Goal: Task Accomplishment & Management: Use online tool/utility

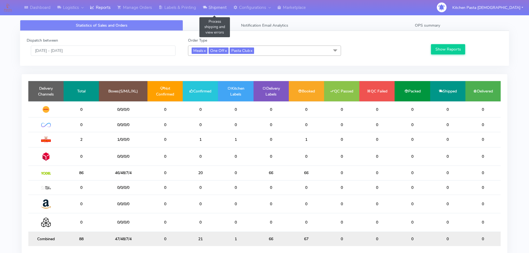
click at [213, 12] on link "Shipment" at bounding box center [214, 7] width 31 height 15
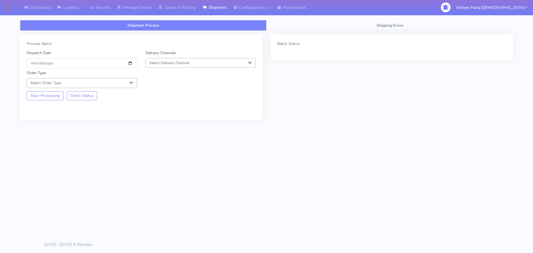
click at [203, 71] on div "Order Type Select Order Type Meal Kit Gift QCOM ATAVI" at bounding box center [140, 77] width 237 height 19
click at [199, 64] on span "Select Delivery Channel" at bounding box center [200, 63] width 110 height 10
click at [166, 128] on div "Yodel" at bounding box center [200, 125] width 104 height 6
click at [122, 84] on span "Select Order Type" at bounding box center [82, 83] width 110 height 10
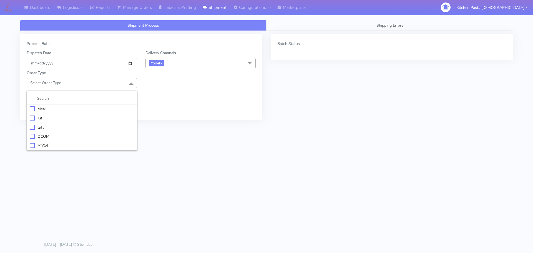
click at [76, 106] on div "Meal" at bounding box center [82, 109] width 104 height 6
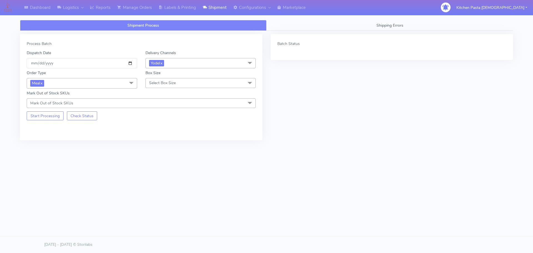
click at [181, 80] on span "Select Box Size" at bounding box center [200, 83] width 110 height 10
click at [159, 127] on div "Medium" at bounding box center [200, 127] width 104 height 6
click at [56, 114] on button "Start Processing" at bounding box center [45, 115] width 37 height 9
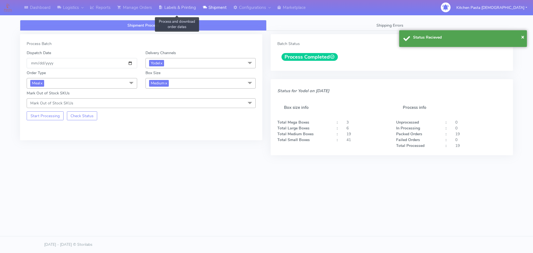
drag, startPoint x: 194, startPoint y: 6, endPoint x: 196, endPoint y: 7, distance: 2.9
click at [194, 6] on link "Labels & Printing" at bounding box center [177, 7] width 44 height 15
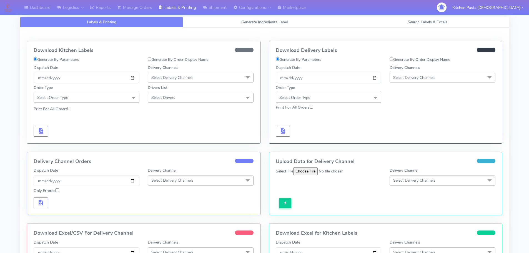
click at [409, 80] on span "Select Delivery Channels" at bounding box center [414, 77] width 42 height 5
click at [401, 136] on li "Yodel" at bounding box center [442, 139] width 105 height 9
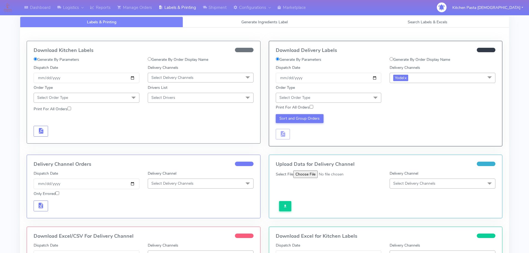
click at [367, 98] on span "Select Order Type" at bounding box center [328, 98] width 106 height 10
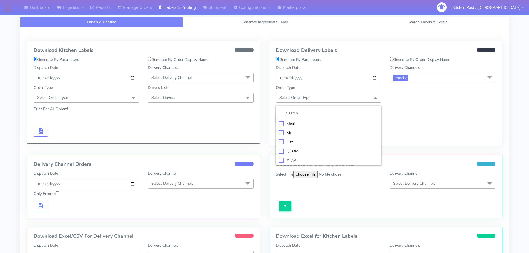
click at [301, 125] on div "Meal" at bounding box center [329, 124] width 100 height 6
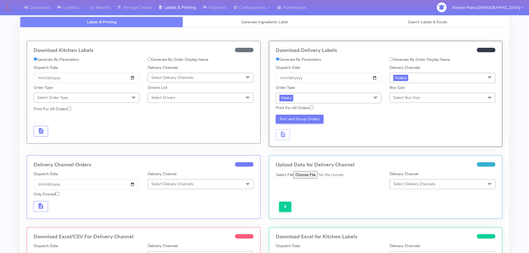
click at [406, 97] on span "Select Box Size" at bounding box center [406, 97] width 27 height 5
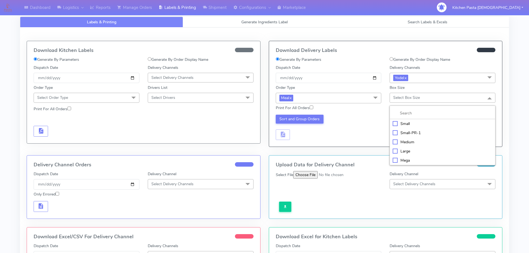
click at [397, 141] on div "Medium" at bounding box center [442, 142] width 100 height 6
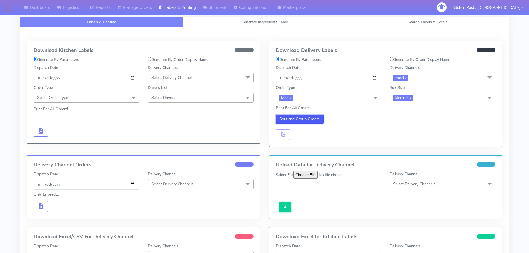
click at [317, 118] on button "Sort and Group Orders" at bounding box center [299, 119] width 48 height 9
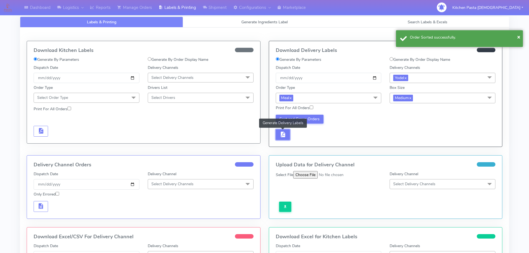
click at [281, 133] on span "button" at bounding box center [282, 135] width 7 height 5
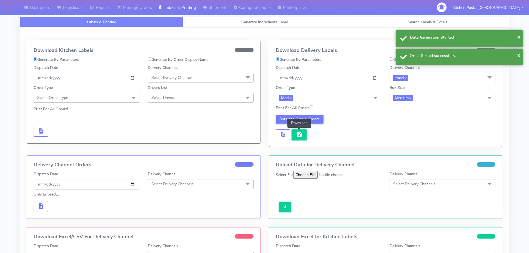
click at [296, 136] on span "button" at bounding box center [299, 135] width 7 height 5
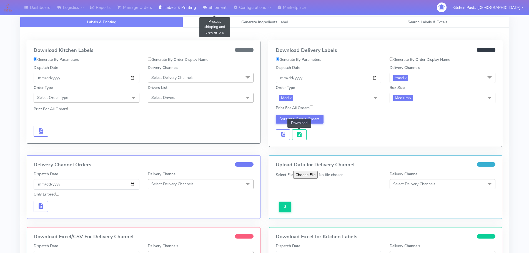
drag, startPoint x: 209, startPoint y: 2, endPoint x: 203, endPoint y: 6, distance: 7.0
click at [209, 2] on link "Shipment" at bounding box center [214, 7] width 31 height 15
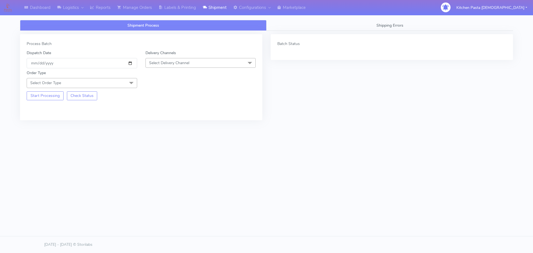
click at [208, 65] on span "Select Delivery Channel" at bounding box center [200, 63] width 110 height 10
click at [169, 124] on div "Yodel" at bounding box center [200, 125] width 104 height 6
click at [130, 79] on span at bounding box center [131, 83] width 11 height 11
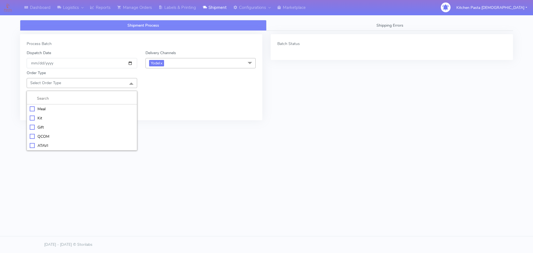
click at [77, 110] on div "Meal" at bounding box center [82, 109] width 104 height 6
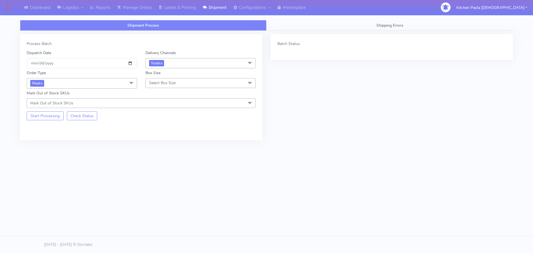
click at [165, 80] on span "Select Box Size" at bounding box center [162, 82] width 27 height 5
click at [165, 106] on div "Small" at bounding box center [200, 109] width 104 height 6
click at [41, 116] on button "Start Processing" at bounding box center [45, 115] width 37 height 9
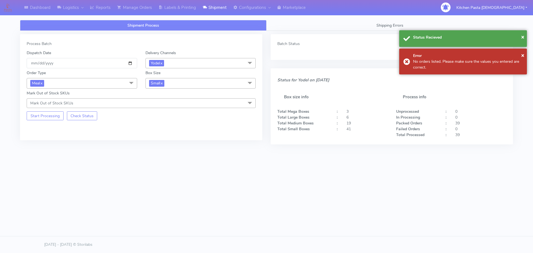
click at [194, 86] on span "Small x" at bounding box center [200, 83] width 110 height 10
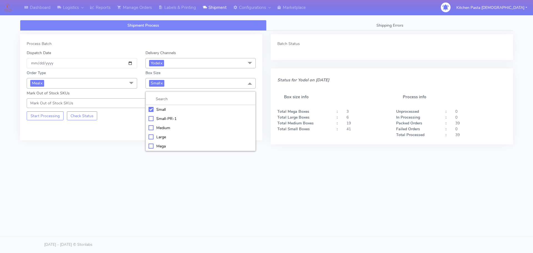
click at [165, 138] on div "Large" at bounding box center [200, 137] width 104 height 6
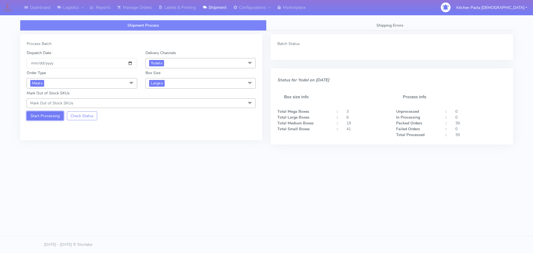
click at [52, 120] on button "Start Processing" at bounding box center [45, 115] width 37 height 9
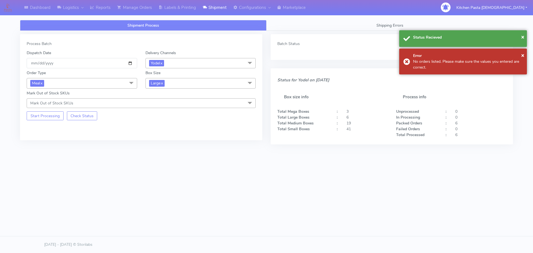
click at [183, 79] on span "Large x" at bounding box center [200, 83] width 110 height 10
click at [160, 144] on div "Mega" at bounding box center [200, 146] width 104 height 6
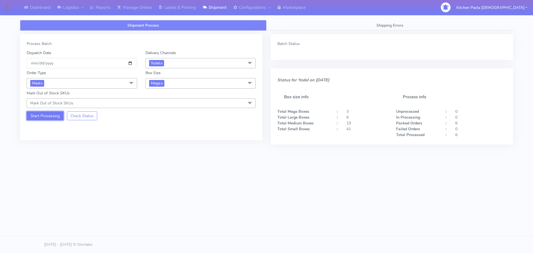
click at [40, 111] on button "Start Processing" at bounding box center [45, 115] width 37 height 9
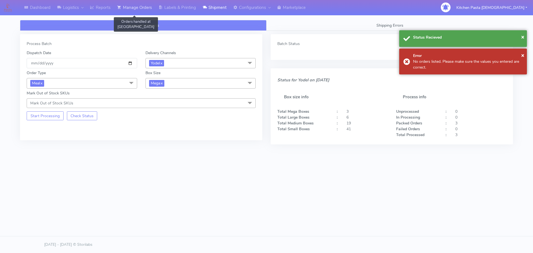
click at [147, 6] on link "Manage Orders" at bounding box center [134, 7] width 41 height 15
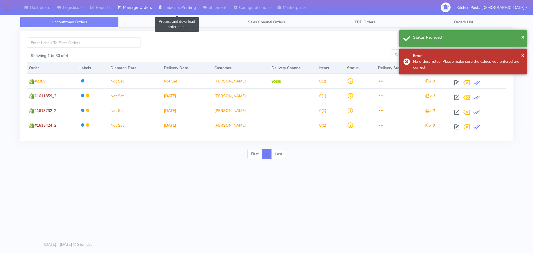
click at [171, 8] on link "Labels & Printing" at bounding box center [177, 7] width 44 height 15
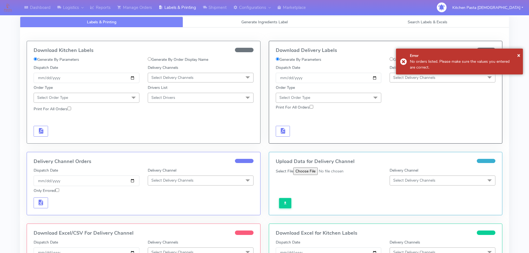
click at [176, 72] on div "Delivery Channels Select Delivery Channels DHL OnFleet Royal Mail DPD Yodel Max…" at bounding box center [200, 74] width 114 height 18
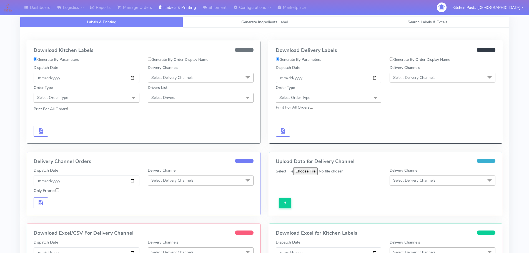
drag, startPoint x: 179, startPoint y: 72, endPoint x: 181, endPoint y: 78, distance: 6.0
click at [179, 73] on span "Select Delivery Channels" at bounding box center [201, 78] width 106 height 10
click at [168, 119] on div "Royal Mail" at bounding box center [201, 122] width 100 height 6
click at [118, 92] on div "Order Type Select Order Type Meal Kit Gift QCOM ATAVI" at bounding box center [86, 92] width 114 height 19
click at [117, 99] on span "Select Order Type" at bounding box center [87, 98] width 106 height 10
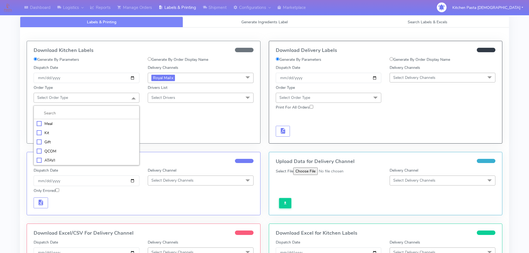
click at [103, 129] on li "Kit" at bounding box center [86, 132] width 105 height 9
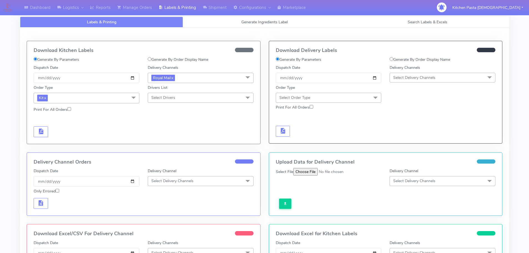
click at [178, 100] on span "Select Drivers" at bounding box center [201, 98] width 106 height 10
click at [131, 100] on span at bounding box center [133, 98] width 11 height 11
click at [93, 125] on div "Meal" at bounding box center [87, 124] width 100 height 6
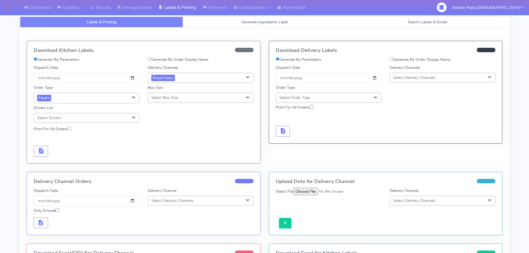
click at [163, 99] on span "Select Box Size" at bounding box center [164, 97] width 27 height 5
click at [160, 123] on div "Small" at bounding box center [201, 124] width 100 height 6
click at [44, 150] on span "button" at bounding box center [40, 151] width 7 height 5
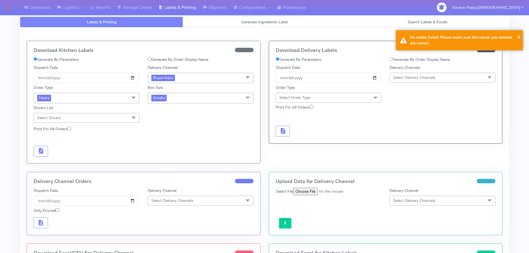
click at [173, 102] on span "Small x" at bounding box center [201, 98] width 106 height 10
click at [160, 140] on div "Medium" at bounding box center [201, 143] width 100 height 6
checkbox input "false"
checkbox input "true"
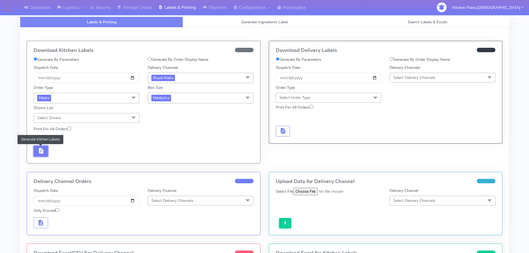
click at [45, 149] on button "button" at bounding box center [41, 151] width 14 height 11
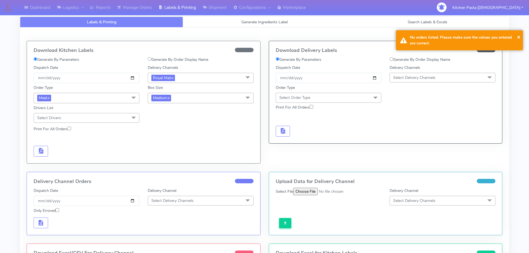
click at [204, 101] on span "Medium x" at bounding box center [201, 98] width 106 height 10
click at [157, 150] on div "Large" at bounding box center [201, 152] width 100 height 6
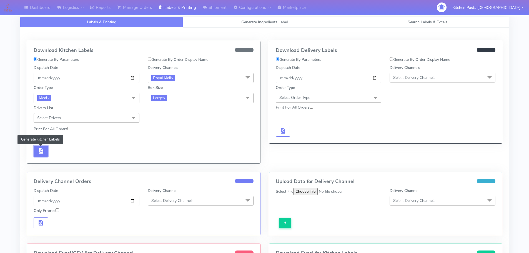
click at [45, 152] on button "button" at bounding box center [41, 151] width 14 height 11
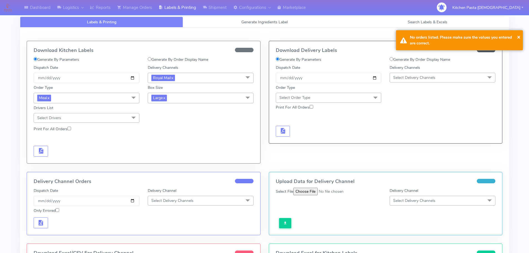
click at [219, 97] on span "Large x" at bounding box center [201, 98] width 106 height 10
click at [166, 162] on div "Mega" at bounding box center [201, 161] width 100 height 6
click at [44, 153] on span "button" at bounding box center [40, 151] width 7 height 5
click at [208, 8] on link "Shipment" at bounding box center [214, 7] width 31 height 15
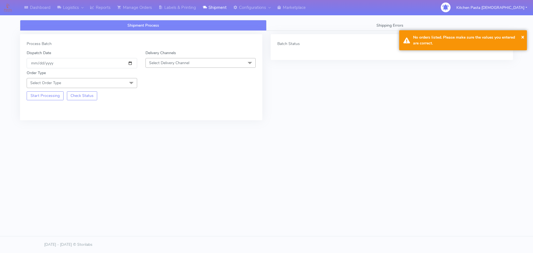
drag, startPoint x: 206, startPoint y: 62, endPoint x: 184, endPoint y: 78, distance: 27.3
click at [206, 62] on span "Select Delivery Channel" at bounding box center [200, 63] width 110 height 10
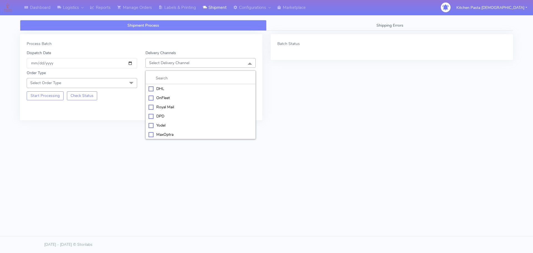
click at [168, 122] on div "Yodel" at bounding box center [200, 125] width 104 height 6
click at [122, 78] on span "Select Order Type" at bounding box center [82, 83] width 110 height 10
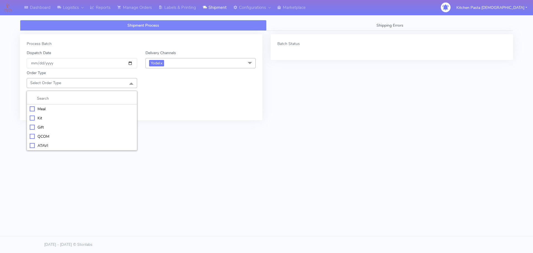
click at [40, 121] on li "Kit" at bounding box center [82, 117] width 110 height 9
checkbox input "true"
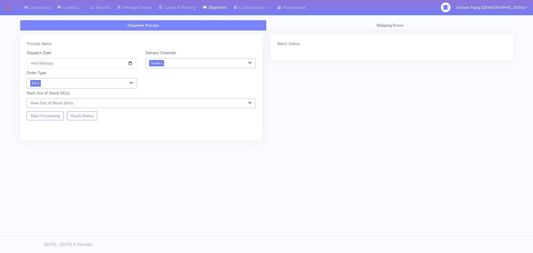
click at [36, 109] on div "Start Processing Check Status" at bounding box center [81, 114] width 119 height 12
click at [41, 120] on button "Start Processing" at bounding box center [45, 115] width 37 height 9
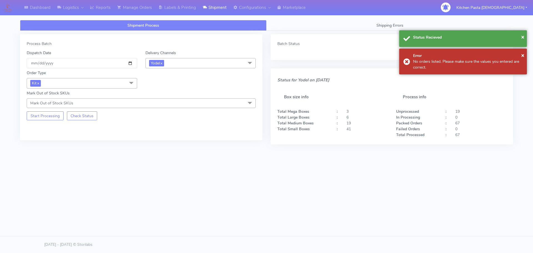
click at [108, 85] on span "Kit x" at bounding box center [82, 83] width 110 height 10
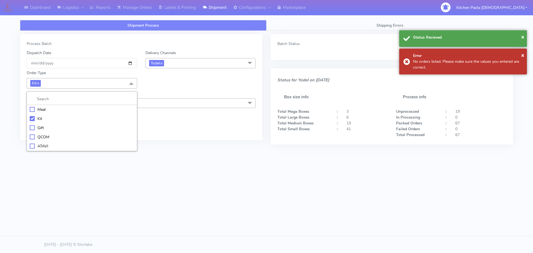
click at [42, 140] on li "QCOM" at bounding box center [82, 136] width 110 height 9
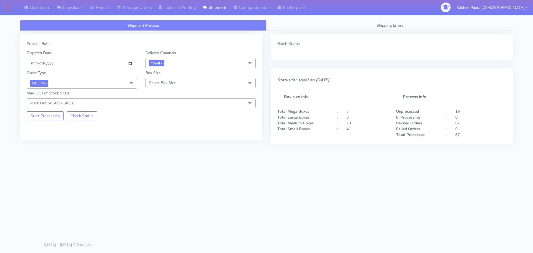
click at [75, 84] on span "QCOM x" at bounding box center [82, 83] width 110 height 10
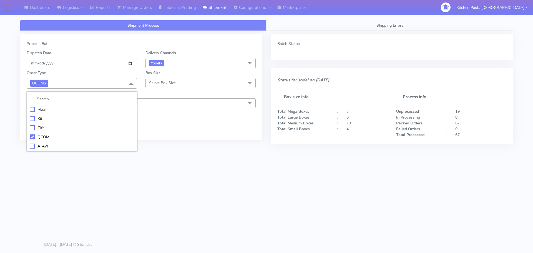
click at [42, 148] on div "ATAVI" at bounding box center [82, 146] width 104 height 6
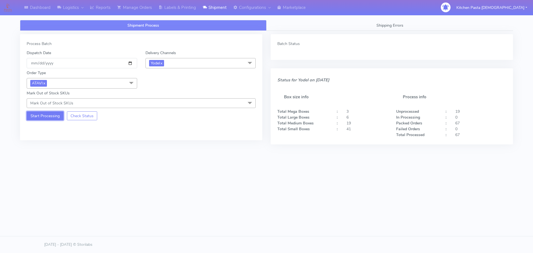
click at [43, 112] on button "Start Processing" at bounding box center [45, 115] width 37 height 9
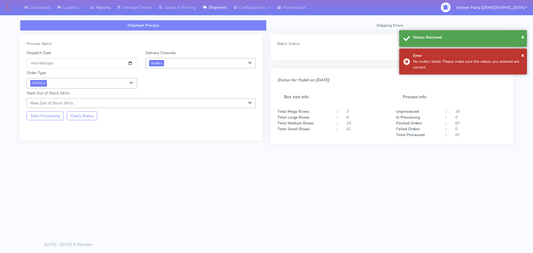
click at [109, 7] on link "Reports" at bounding box center [100, 7] width 27 height 15
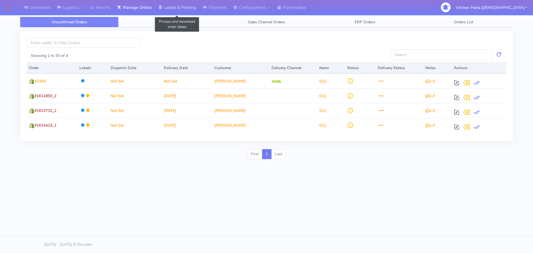
click at [194, 10] on link "Labels & Printing" at bounding box center [177, 7] width 44 height 15
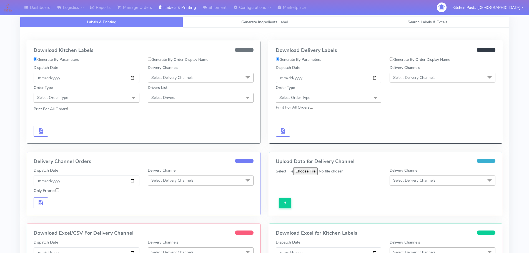
click at [221, 24] on link "Generate Ingredients Label" at bounding box center [264, 22] width 163 height 11
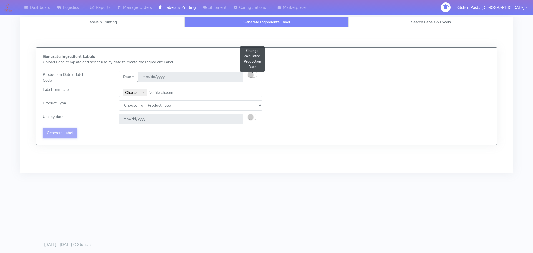
click at [256, 76] on button "button" at bounding box center [252, 75] width 10 height 6
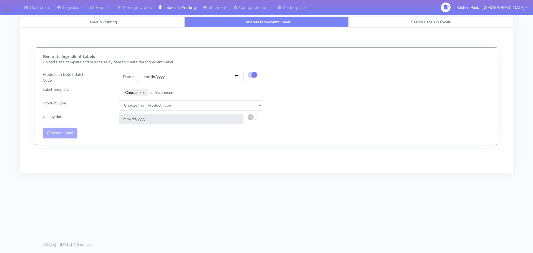
click at [237, 77] on input "[DATE]" at bounding box center [190, 77] width 105 height 10
type input "2025-08-17"
click at [136, 91] on input "file" at bounding box center [190, 92] width 143 height 10
type input "C:\fakepath\Pasta Evangelists Lobster crab and prawn ravioli dinner kit for 2 v…"
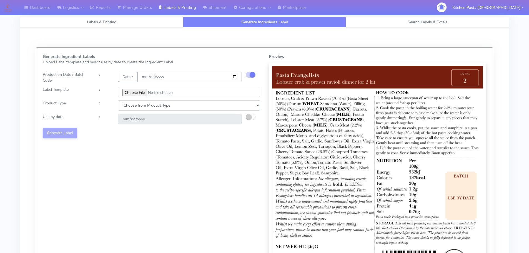
drag, startPoint x: 121, startPoint y: 100, endPoint x: 123, endPoint y: 102, distance: 3.0
click at [121, 100] on select "Choose from Product Type ECOM ERETAIL CIRCULAR CIRC_DESERTS LASAGNE" at bounding box center [189, 105] width 142 height 10
select select "1"
click at [118, 100] on select "Choose from Product Type ECOM ERETAIL CIRCULAR CIRC_DESERTS LASAGNE" at bounding box center [189, 105] width 142 height 10
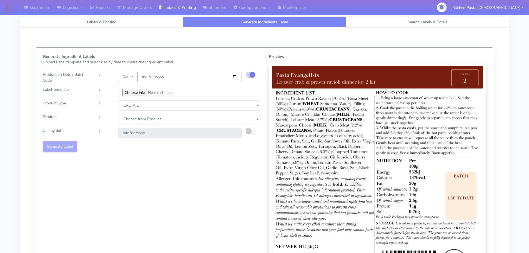
click at [141, 118] on select "Choose from Product PLAIN PASTA FILLED PASTA BUTTER (INTERNAL PRODUCTION) BUTTE…" at bounding box center [189, 119] width 142 height 10
select select "0"
click at [118, 114] on select "Choose from Product PLAIN PASTA FILLED PASTA BUTTER (INTERNAL PRODUCTION) BUTTE…" at bounding box center [189, 119] width 142 height 10
click at [254, 130] on button "button" at bounding box center [251, 131] width 10 height 6
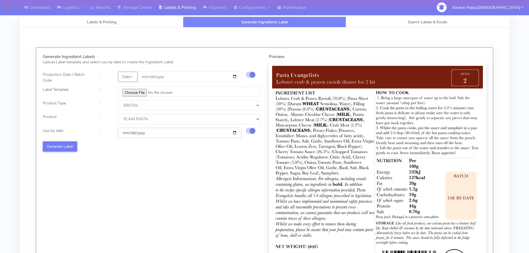
click at [232, 132] on input "2025-08-23" at bounding box center [179, 133] width 123 height 10
type input "2025-08-24"
click at [55, 142] on button "Generate Label" at bounding box center [60, 146] width 34 height 10
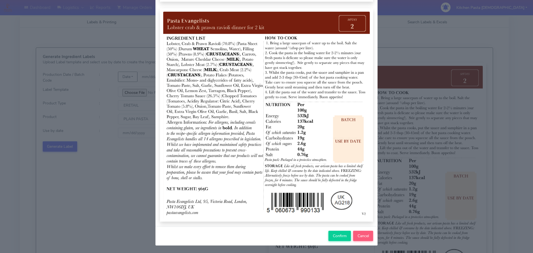
scroll to position [57, 0]
click at [333, 233] on span "Confirm" at bounding box center [340, 235] width 14 height 5
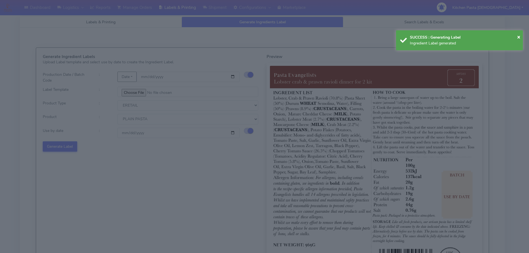
select select
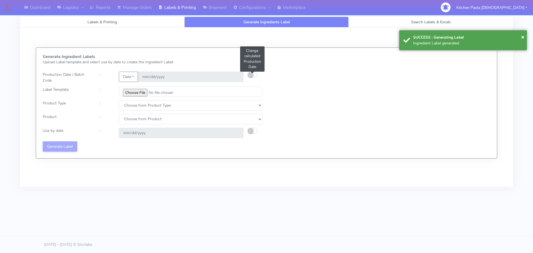
drag, startPoint x: 253, startPoint y: 74, endPoint x: 289, endPoint y: 32, distance: 56.3
click at [253, 74] on small "button" at bounding box center [251, 75] width 6 height 6
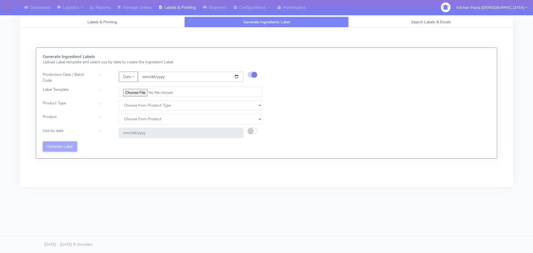
click at [237, 77] on input "date" at bounding box center [190, 77] width 105 height 10
type input "2025-08-17"
type input "2025-08-23"
click at [133, 93] on input "file" at bounding box center [190, 92] width 143 height 10
type input "C:\fakepath\Pasta Evangelists spicy 'nduja mafaldine kit for 2 v5.jpg"
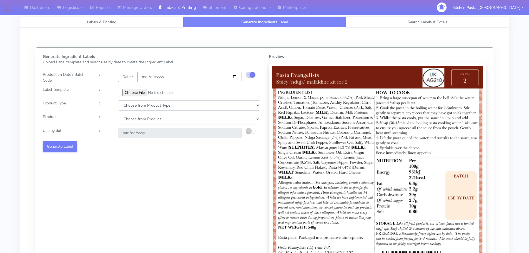
click at [133, 108] on select "Choose from Product Type ECOM ERETAIL CIRCULAR CIRC_DESERTS LASAGNE" at bounding box center [189, 105] width 142 height 10
select select "1"
click at [118, 100] on select "Choose from Product Type ECOM ERETAIL CIRCULAR CIRC_DESERTS LASAGNE" at bounding box center [189, 105] width 142 height 10
drag, startPoint x: 132, startPoint y: 118, endPoint x: 132, endPoint y: 123, distance: 5.6
click at [132, 118] on select "Choose from Product PLAIN PASTA FILLED PASTA BUTTER (INTERNAL PRODUCTION) BUTTE…" at bounding box center [189, 119] width 142 height 10
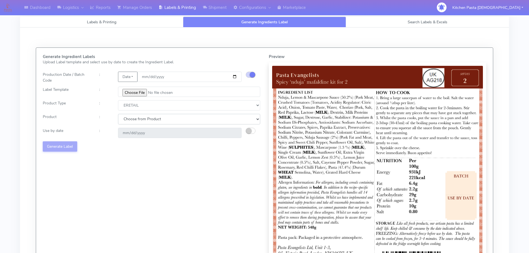
select select "0"
click at [118, 114] on select "Choose from Product PLAIN PASTA FILLED PASTA BUTTER (INTERNAL PRODUCTION) BUTTE…" at bounding box center [189, 119] width 142 height 10
click at [255, 132] on button "button" at bounding box center [251, 131] width 10 height 6
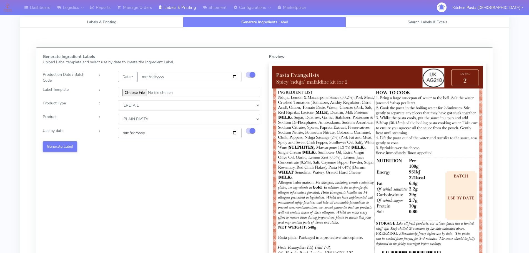
click at [238, 132] on input "2025-08-23" at bounding box center [179, 133] width 123 height 10
click at [234, 132] on input "2025-08-23" at bounding box center [179, 133] width 123 height 10
click at [237, 131] on input "2025-08-30" at bounding box center [179, 133] width 123 height 10
click at [236, 131] on input "2025-08-30" at bounding box center [179, 133] width 123 height 10
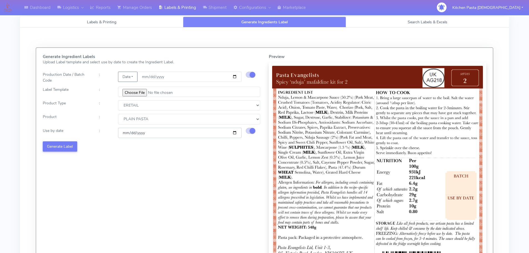
type input "2025-08-29"
click at [62, 146] on button "Generate Label" at bounding box center [60, 146] width 34 height 10
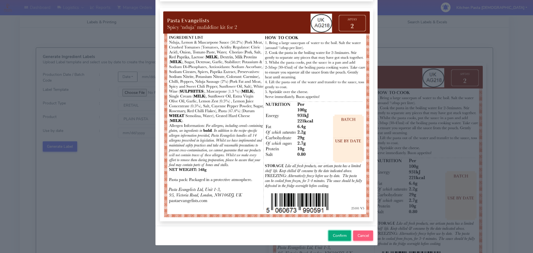
click at [340, 239] on button "Confirm" at bounding box center [339, 235] width 22 height 10
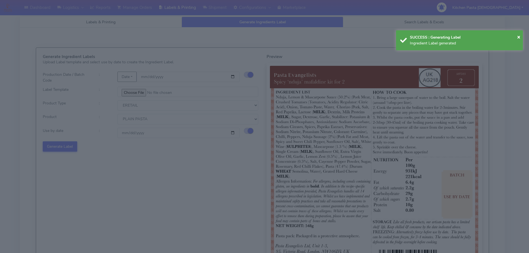
select select
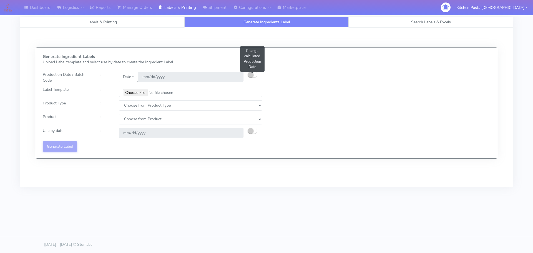
click at [253, 75] on small "button" at bounding box center [251, 75] width 6 height 6
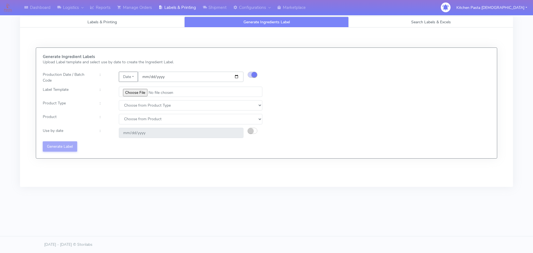
click at [236, 76] on input "date" at bounding box center [190, 77] width 105 height 10
type input "2025-08-17"
type input "2025-08-23"
click at [139, 93] on input "file" at bounding box center [190, 92] width 143 height 10
type input "C:\fakepath\Pasta Evangelists Carbonara Spaghetti dinner kit for 2 v4.jpg"
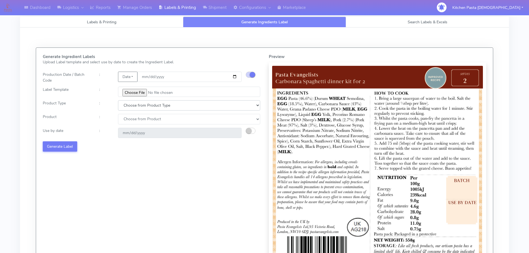
click at [143, 109] on select "Choose from Product Type ECOM ERETAIL CIRCULAR CIRC_DESERTS LASAGNE" at bounding box center [189, 105] width 142 height 10
select select "1"
click at [118, 100] on select "Choose from Product Type ECOM ERETAIL CIRCULAR CIRC_DESERTS LASAGNE" at bounding box center [189, 105] width 142 height 10
click at [131, 123] on select "Choose from Product PLAIN PASTA FILLED PASTA BUTTER (INTERNAL PRODUCTION) BUTTE…" at bounding box center [189, 119] width 142 height 10
select select "0"
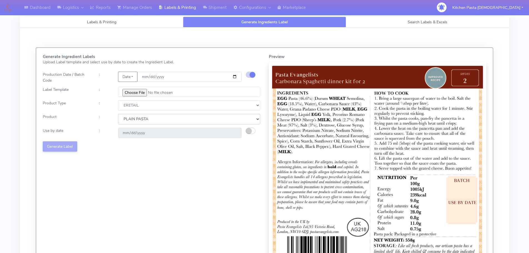
click at [118, 114] on select "Choose from Product PLAIN PASTA FILLED PASTA BUTTER (INTERNAL PRODUCTION) BUTTE…" at bounding box center [189, 119] width 142 height 10
click at [248, 130] on small "button" at bounding box center [249, 131] width 6 height 6
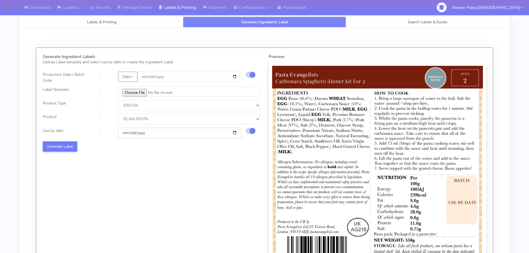
click at [235, 132] on input "2025-08-23" at bounding box center [179, 133] width 123 height 10
click at [234, 133] on input "2025-09-06" at bounding box center [179, 133] width 123 height 10
type input "2025-08-30"
click at [59, 146] on button "Generate Label" at bounding box center [60, 146] width 34 height 10
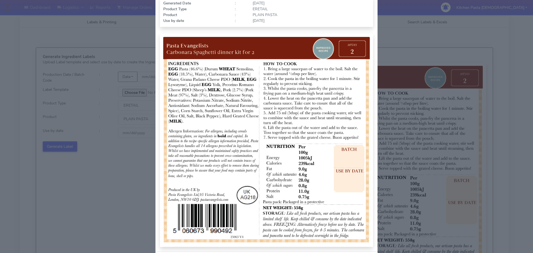
scroll to position [55, 0]
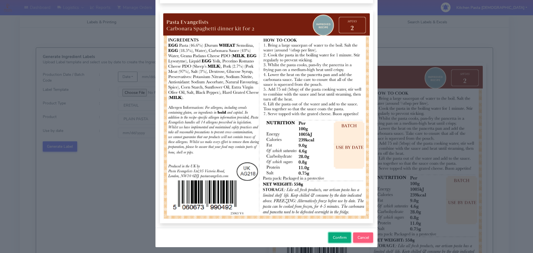
click at [342, 234] on button "Confirm" at bounding box center [339, 237] width 22 height 10
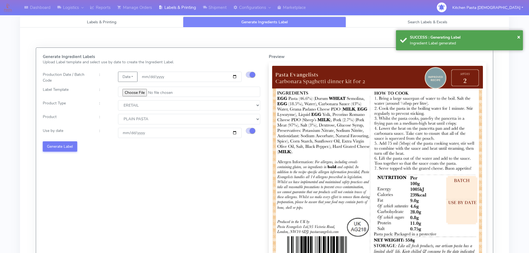
select select
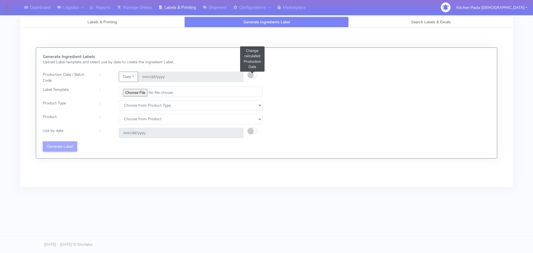
drag, startPoint x: 254, startPoint y: 75, endPoint x: 294, endPoint y: 29, distance: 61.4
click at [254, 75] on button "button" at bounding box center [252, 75] width 10 height 6
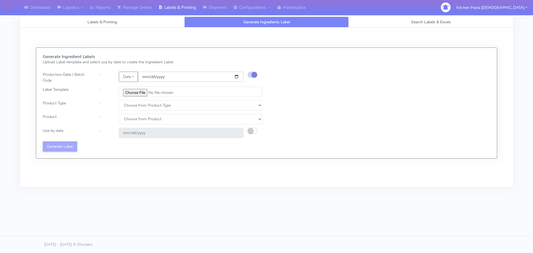
click at [236, 77] on input "date" at bounding box center [190, 77] width 105 height 10
type input "2025-08-17"
type input "2025-08-23"
click at [137, 94] on input "file" at bounding box center [190, 92] width 143 height 10
type input "C:\fakepath\Pasta Evangelists Carbonara Spaghetti dinner kit for 2 v4.jpg"
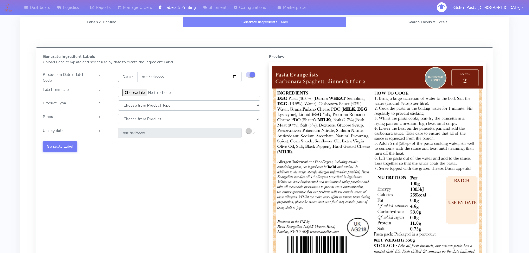
drag, startPoint x: 138, startPoint y: 105, endPoint x: 138, endPoint y: 110, distance: 4.4
click at [138, 105] on select "Choose from Product Type ECOM ERETAIL CIRCULAR CIRC_DESERTS LASAGNE" at bounding box center [189, 105] width 142 height 10
select select "1"
click at [118, 100] on select "Choose from Product Type ECOM ERETAIL CIRCULAR CIRC_DESERTS LASAGNE" at bounding box center [189, 105] width 142 height 10
click at [137, 121] on select "Choose from Product PLAIN PASTA FILLED PASTA BUTTER (INTERNAL PRODUCTION) BUTTE…" at bounding box center [189, 119] width 142 height 10
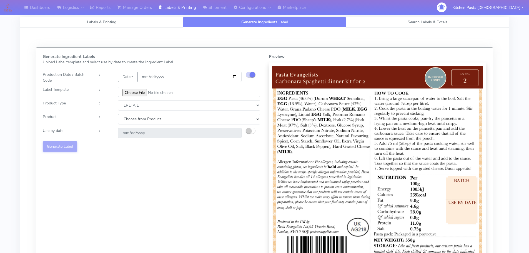
select select "0"
click at [118, 114] on select "Choose from Product PLAIN PASTA FILLED PASTA BUTTER (INTERNAL PRODUCTION) BUTTE…" at bounding box center [189, 119] width 142 height 10
click at [249, 130] on small "button" at bounding box center [249, 131] width 6 height 6
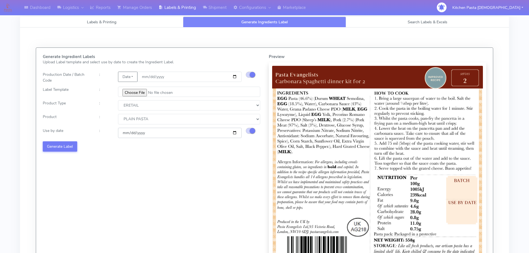
click at [234, 133] on input "2025-08-23" at bounding box center [179, 133] width 123 height 10
click at [237, 135] on input "2025-08-28" at bounding box center [179, 133] width 123 height 10
type input "2025-08-29"
click at [71, 149] on button "Generate Label" at bounding box center [60, 146] width 34 height 10
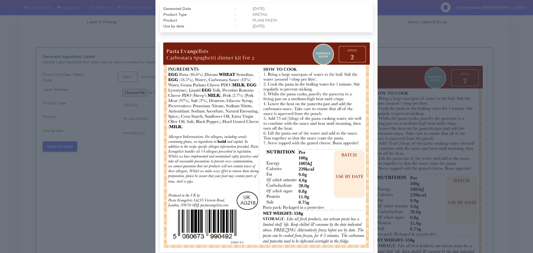
scroll to position [57, 0]
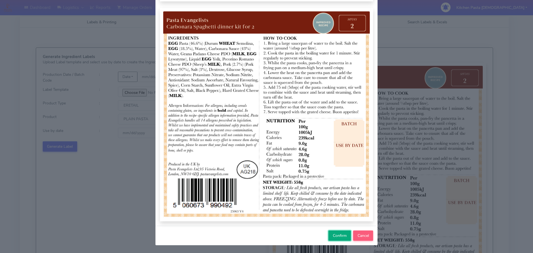
click at [338, 239] on button "Confirm" at bounding box center [339, 235] width 22 height 10
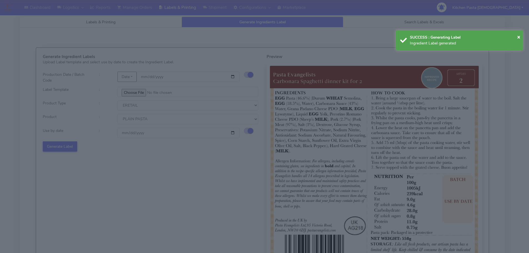
select select
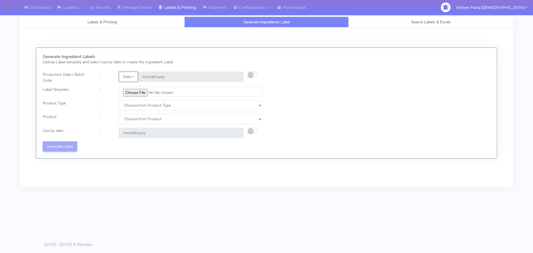
click at [133, 75] on button "Date" at bounding box center [128, 77] width 19 height 10
click at [138, 88] on link "Code" at bounding box center [141, 87] width 44 height 9
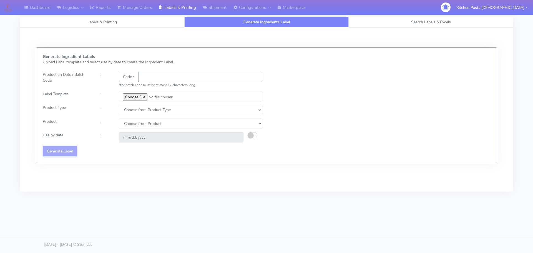
drag, startPoint x: 138, startPoint y: 89, endPoint x: 150, endPoint y: 77, distance: 16.7
click at [150, 77] on input "text" at bounding box center [200, 77] width 123 height 10
type input "25224"
click at [138, 100] on input "file" at bounding box center [190, 96] width 143 height 10
type input "C:\fakepath\Beef & Chianti Lasagne 1 v3.jpg"
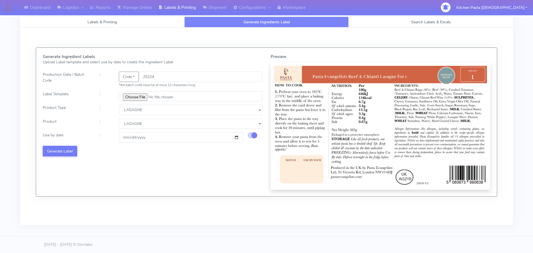
select select "4"
select select "0"
click at [235, 136] on input "2025-08-25" at bounding box center [181, 137] width 125 height 10
type input "2025-08-29"
click at [60, 146] on button "Generate Label" at bounding box center [60, 151] width 34 height 10
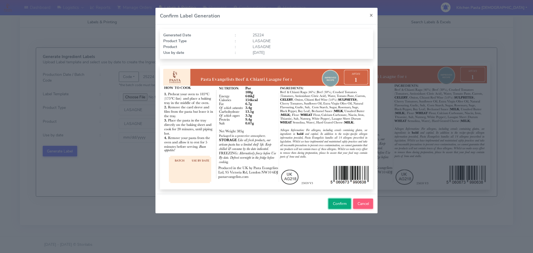
click at [337, 208] on button "Confirm" at bounding box center [339, 203] width 22 height 10
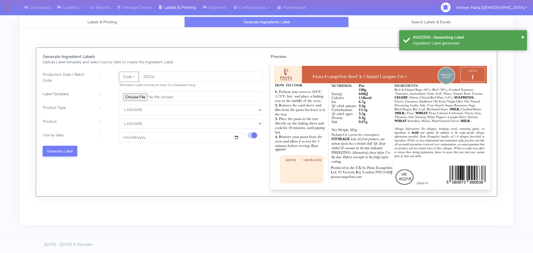
select select
click at [151, 77] on input "text" at bounding box center [200, 77] width 123 height 10
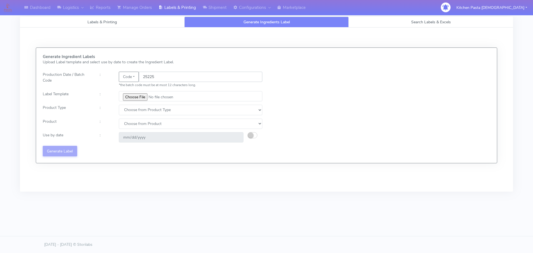
type input "25225"
click at [136, 95] on input "file" at bounding box center [190, 96] width 143 height 10
type input "C:\fakepath\Pasta Evangelists truffle mac & cheese for 1_V2.jpg"
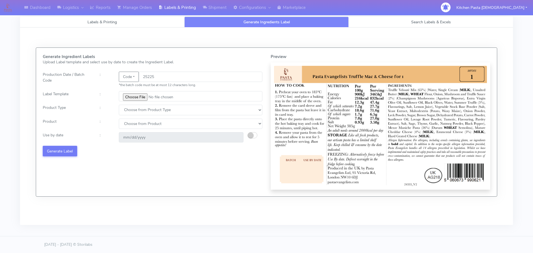
click at [142, 115] on div "Generate Ingredient Labels Upload Label template and select use by date to crea…" at bounding box center [153, 121] width 228 height 135
click at [134, 109] on select "Choose from Product Type ECOM ERETAIL CIRCULAR CIRC_DESERTS LASAGNE" at bounding box center [190, 110] width 143 height 10
select select "4"
click at [119, 105] on select "Choose from Product Type ECOM ERETAIL CIRCULAR CIRC_DESERTS LASAGNE" at bounding box center [190, 110] width 143 height 10
click at [131, 124] on select "Choose from Product LASAGNE" at bounding box center [190, 123] width 143 height 10
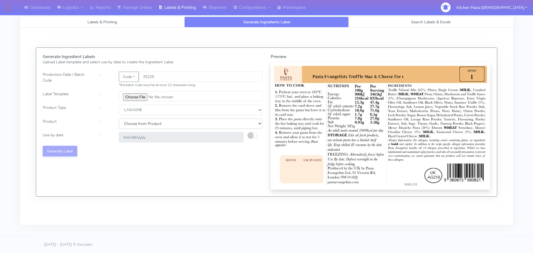
select select "0"
click at [119, 118] on select "Choose from Product LASAGNE" at bounding box center [190, 123] width 143 height 10
click at [251, 137] on small "button" at bounding box center [251, 135] width 6 height 6
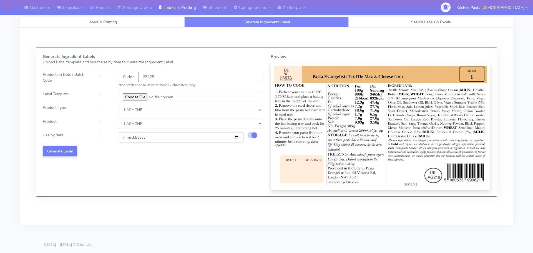
click at [238, 138] on input "2025-08-25" at bounding box center [181, 137] width 125 height 10
type input "2025-08-29"
click at [65, 148] on button "Generate Label" at bounding box center [60, 151] width 34 height 10
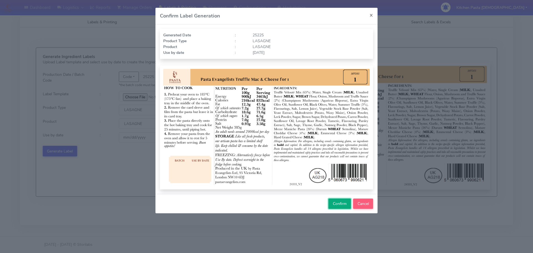
click at [337, 200] on button "Confirm" at bounding box center [339, 203] width 22 height 10
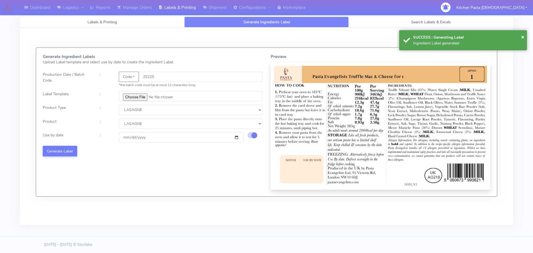
select select
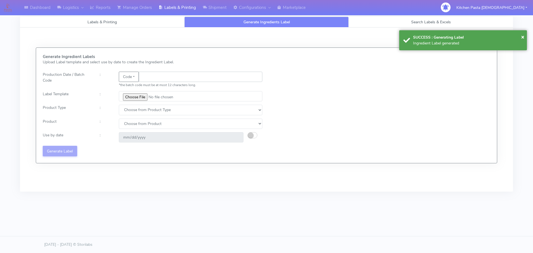
click at [148, 78] on input "text" at bounding box center [200, 77] width 123 height 10
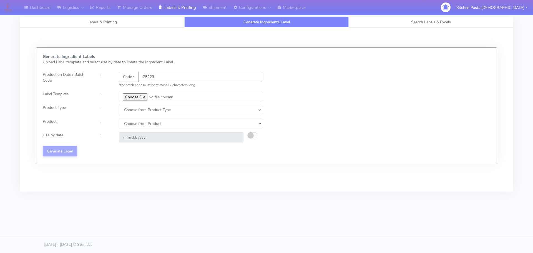
type input "25223"
click at [132, 94] on input "file" at bounding box center [190, 96] width 143 height 10
type input "C:\fakepath\Spicy Prawn Mac and Cheese v1.jpg"
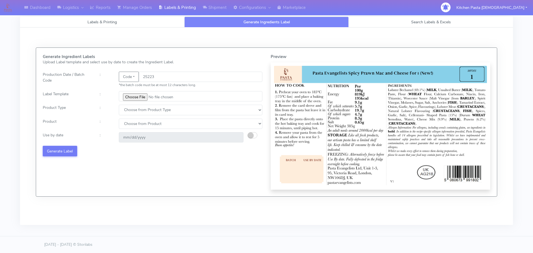
drag, startPoint x: 150, startPoint y: 102, endPoint x: 141, endPoint y: 113, distance: 14.4
click at [149, 103] on div "Generate Ingredient Labels Upload Label template and select use by date to crea…" at bounding box center [153, 121] width 228 height 135
click at [137, 115] on select "Choose from Product Type ECOM ERETAIL CIRCULAR CIRC_DESERTS LASAGNE" at bounding box center [190, 110] width 143 height 10
select select "1"
click at [119, 105] on select "Choose from Product Type ECOM ERETAIL CIRCULAR CIRC_DESERTS LASAGNE" at bounding box center [190, 110] width 143 height 10
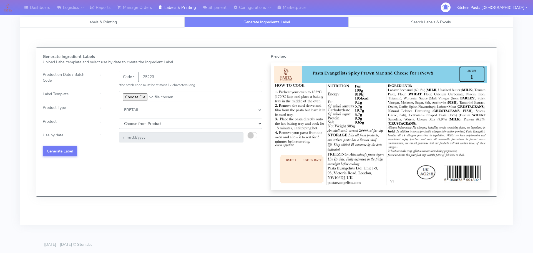
click at [136, 127] on select "Choose from Product LASAGNE" at bounding box center [190, 123] width 143 height 10
select select
click at [131, 112] on select "Choose from Product Type ECOM ERETAIL CIRCULAR CIRC_DESERTS LASAGNE" at bounding box center [190, 110] width 143 height 10
select select "4"
click at [119, 105] on select "Choose from Product Type ECOM ERETAIL CIRCULAR CIRC_DESERTS LASAGNE" at bounding box center [190, 110] width 143 height 10
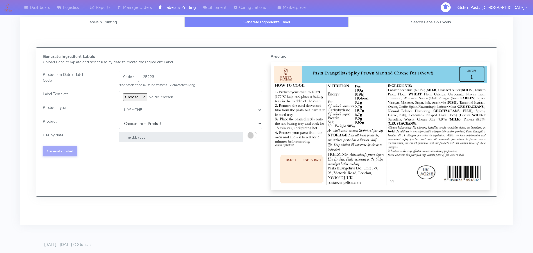
click at [137, 125] on select "Choose from Product LASAGNE" at bounding box center [190, 123] width 143 height 10
select select "0"
click at [119, 118] on select "Choose from Product LASAGNE" at bounding box center [190, 123] width 143 height 10
click at [251, 134] on small "button" at bounding box center [251, 135] width 6 height 6
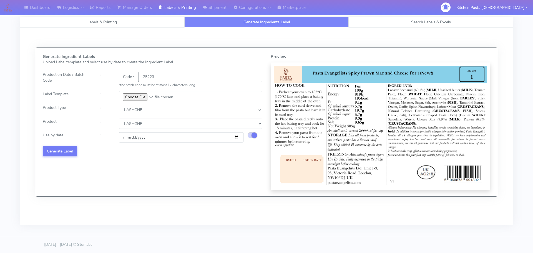
click at [238, 138] on input "2025-08-25" at bounding box center [181, 137] width 125 height 10
type input "2025-08-29"
click at [62, 147] on button "Generate Label" at bounding box center [60, 151] width 34 height 10
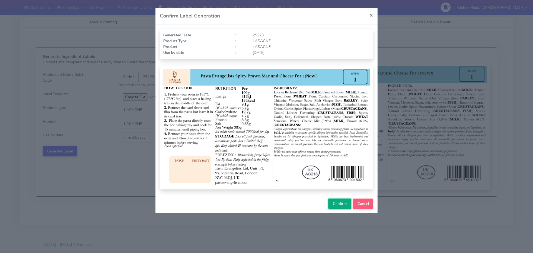
click at [337, 202] on span "Confirm" at bounding box center [340, 203] width 14 height 5
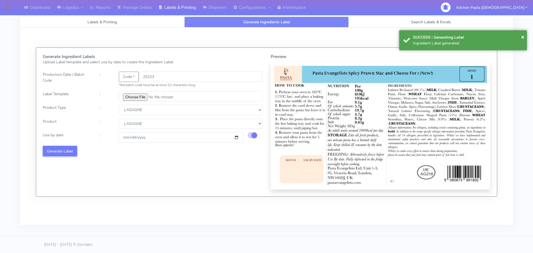
select select
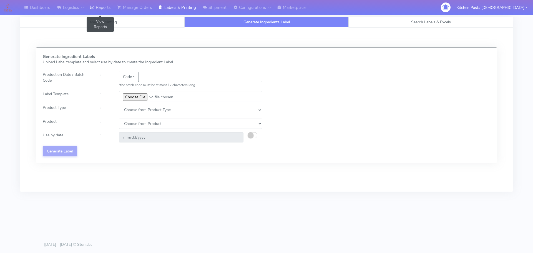
click at [102, 5] on link "Reports" at bounding box center [100, 7] width 27 height 15
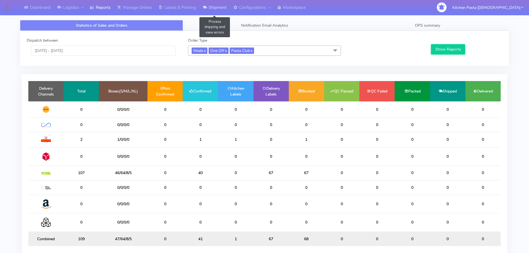
click at [219, 5] on link "Shipment" at bounding box center [214, 7] width 31 height 15
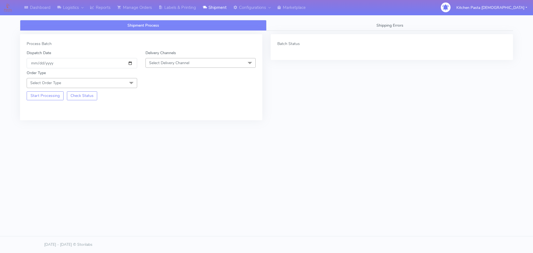
click at [217, 61] on span "Select Delivery Channel" at bounding box center [200, 63] width 110 height 10
click at [159, 123] on div "Yodel" at bounding box center [200, 125] width 104 height 6
click at [116, 78] on div "Order Type Select Order Type Meal Kit Gift QCOM ATAVI" at bounding box center [81, 79] width 119 height 18
click at [104, 86] on span "Select Order Type" at bounding box center [82, 83] width 110 height 10
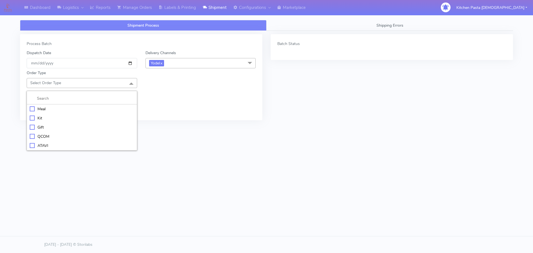
click at [85, 105] on li "Meal" at bounding box center [82, 108] width 110 height 9
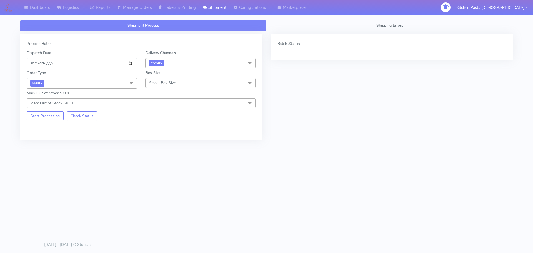
click at [157, 80] on span "Select Box Size" at bounding box center [200, 83] width 110 height 10
click at [162, 122] on li "Small-PR-1" at bounding box center [201, 117] width 110 height 9
click at [197, 85] on span "Small-PR-1 x" at bounding box center [200, 83] width 110 height 10
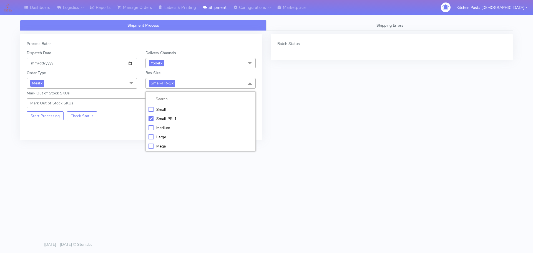
click at [162, 126] on div "Medium" at bounding box center [200, 128] width 104 height 6
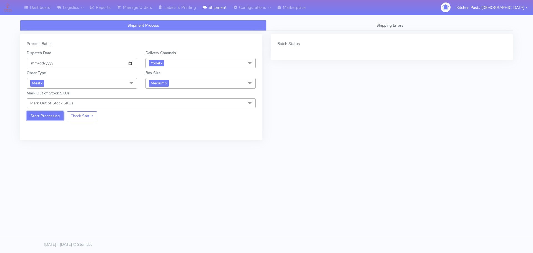
click at [48, 116] on button "Start Processing" at bounding box center [45, 115] width 37 height 9
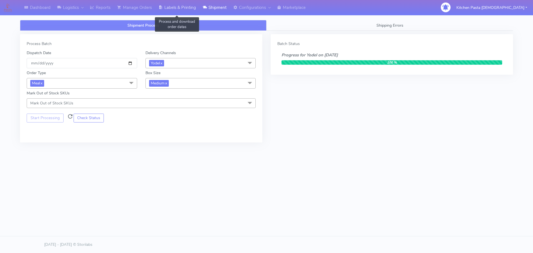
click at [186, 11] on link "Labels & Printing" at bounding box center [177, 7] width 44 height 15
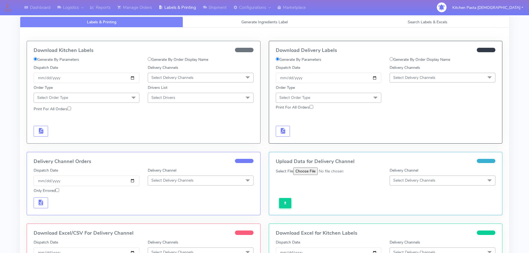
click at [445, 75] on span "Select Delivery Channels" at bounding box center [442, 78] width 106 height 10
click at [417, 141] on div "Yodel" at bounding box center [442, 140] width 100 height 6
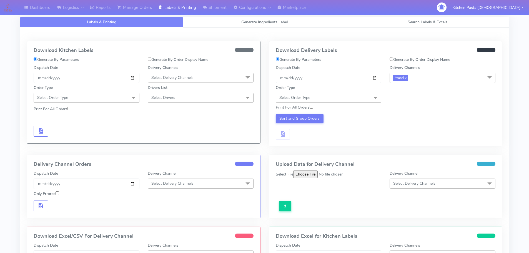
click at [360, 99] on span "Select Order Type" at bounding box center [328, 98] width 106 height 10
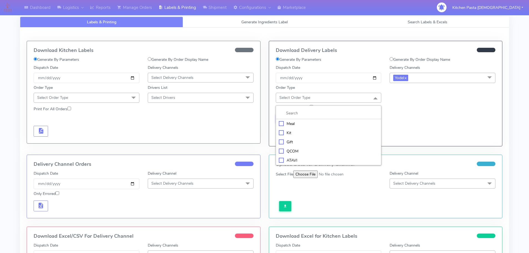
click at [357, 124] on div "Meal" at bounding box center [329, 124] width 100 height 6
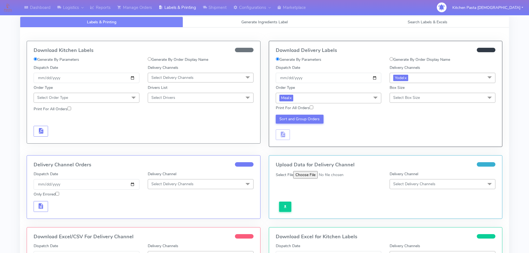
click at [404, 99] on span "Select Box Size" at bounding box center [406, 97] width 27 height 5
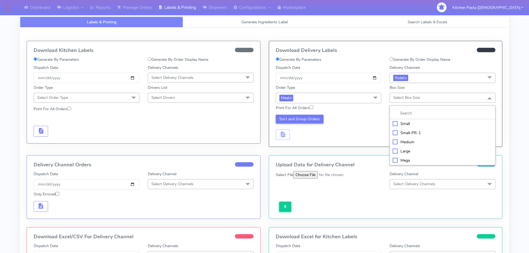
click at [409, 142] on div "Medium" at bounding box center [442, 142] width 100 height 6
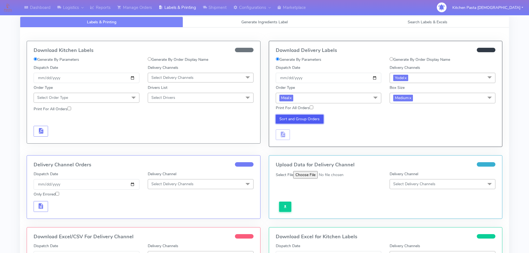
drag, startPoint x: 302, startPoint y: 116, endPoint x: 302, endPoint y: 120, distance: 3.6
click at [303, 117] on button "Sort and Group Orders" at bounding box center [299, 119] width 48 height 9
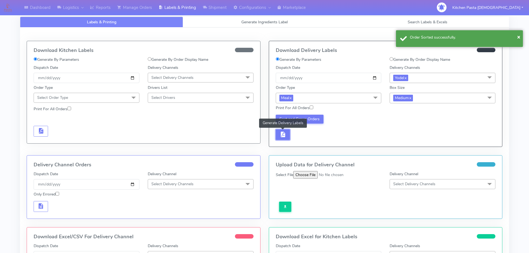
click at [280, 138] on span "button" at bounding box center [282, 135] width 7 height 5
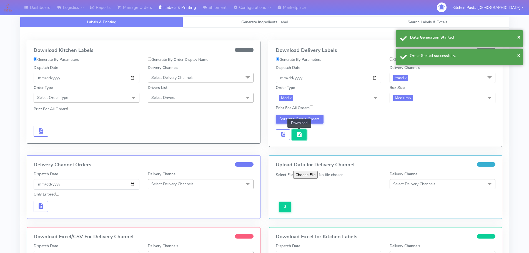
click at [297, 137] on span "button" at bounding box center [299, 135] width 7 height 5
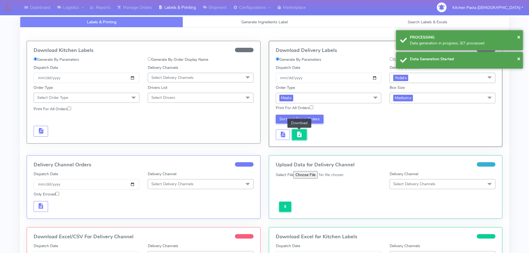
click at [301, 139] on button "button" at bounding box center [299, 134] width 14 height 11
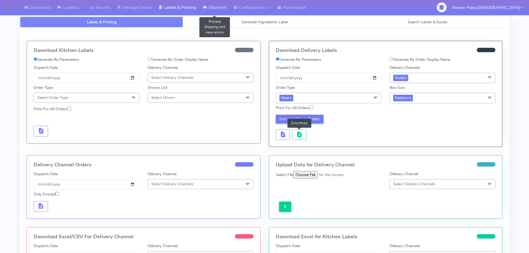
drag, startPoint x: 208, startPoint y: 4, endPoint x: 203, endPoint y: 6, distance: 5.2
click at [208, 4] on link "Shipment" at bounding box center [214, 7] width 31 height 15
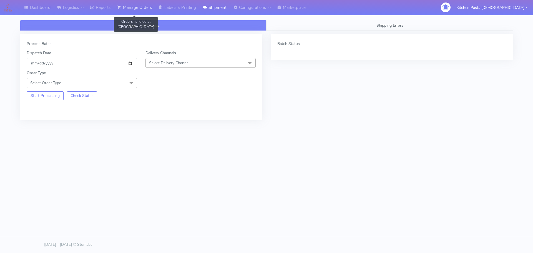
click at [150, 7] on link "Manage Orders" at bounding box center [134, 7] width 41 height 15
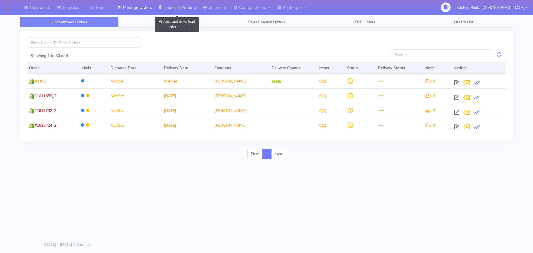
click at [174, 6] on link "Labels & Printing" at bounding box center [177, 7] width 44 height 15
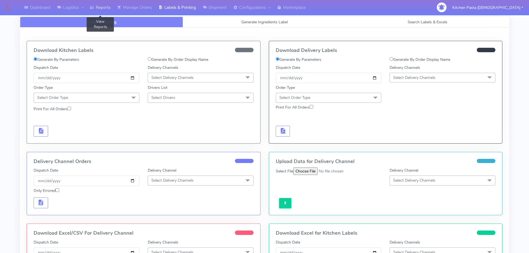
click at [110, 12] on link "Reports" at bounding box center [100, 7] width 27 height 15
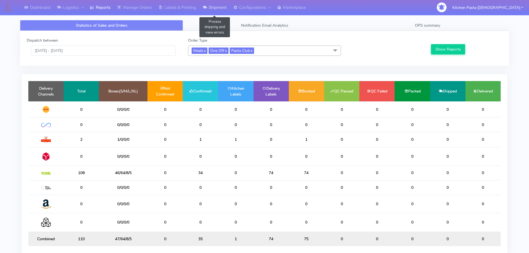
click at [221, 7] on link "Shipment" at bounding box center [214, 7] width 31 height 15
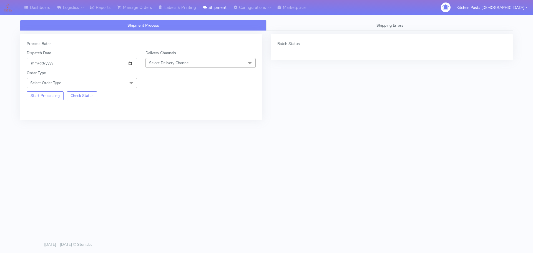
click at [199, 62] on span "Select Delivery Channel" at bounding box center [200, 63] width 110 height 10
click at [163, 127] on div "Yodel" at bounding box center [200, 125] width 104 height 6
click at [123, 82] on span "Select Order Type" at bounding box center [82, 83] width 110 height 10
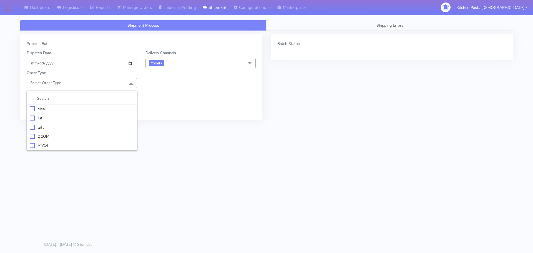
click at [89, 109] on div "Meal" at bounding box center [82, 109] width 104 height 6
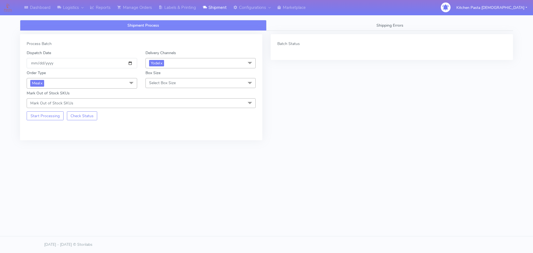
click at [176, 79] on span "Select Box Size" at bounding box center [200, 83] width 110 height 10
click at [171, 108] on div "Small" at bounding box center [200, 109] width 104 height 6
click at [60, 115] on button "Start Processing" at bounding box center [45, 115] width 37 height 9
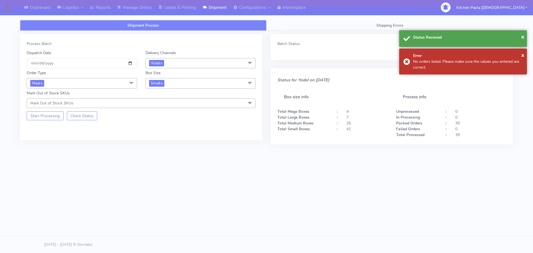
click at [187, 85] on span "Small x" at bounding box center [200, 83] width 110 height 10
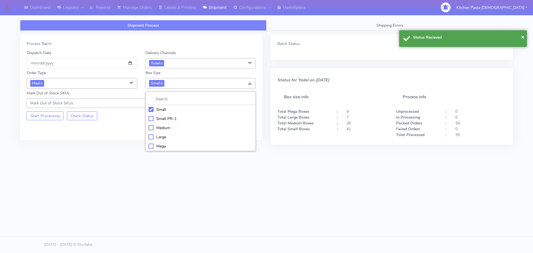
click at [165, 140] on li "Large" at bounding box center [201, 136] width 110 height 9
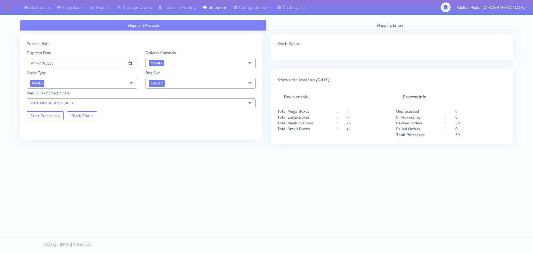
click at [58, 122] on div "Process Batch Dispatch Date 2025-08-15 Delivery Channels Yodel x DHL OnFleet Ro…" at bounding box center [141, 87] width 242 height 106
click at [50, 116] on button "Start Processing" at bounding box center [45, 115] width 37 height 9
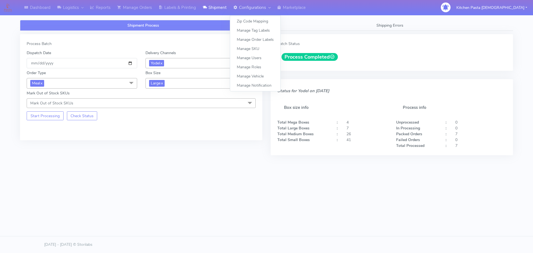
click at [236, 7] on icon at bounding box center [235, 8] width 4 height 6
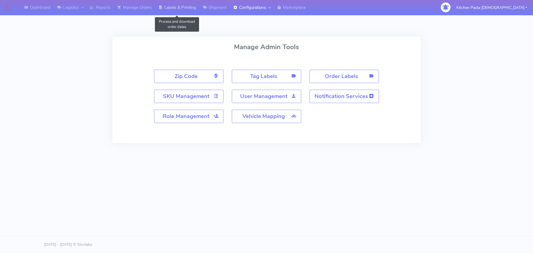
click at [190, 6] on link "Labels & Printing" at bounding box center [177, 7] width 44 height 15
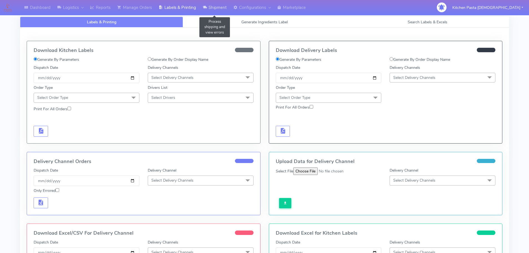
click at [213, 9] on link "Shipment" at bounding box center [214, 7] width 31 height 15
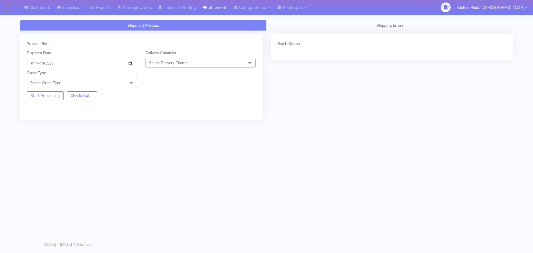
drag, startPoint x: 199, startPoint y: 64, endPoint x: 184, endPoint y: 97, distance: 35.7
click at [199, 65] on span "Select Delivery Channel" at bounding box center [200, 63] width 110 height 10
click at [166, 124] on div "Yodel" at bounding box center [200, 125] width 104 height 6
click at [121, 80] on span "Select Order Type" at bounding box center [82, 83] width 110 height 10
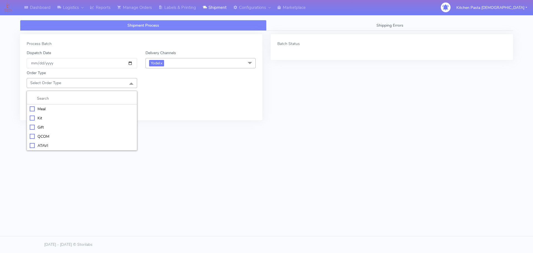
click at [119, 107] on div "Meal" at bounding box center [82, 109] width 104 height 6
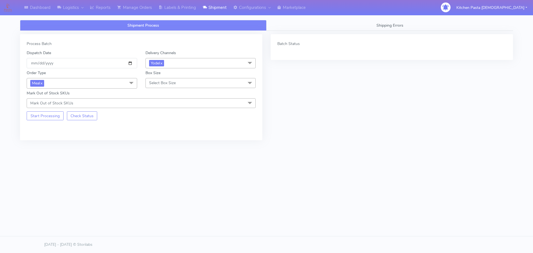
click at [156, 86] on span "Select Box Size" at bounding box center [200, 83] width 110 height 10
click at [155, 107] on div "Small" at bounding box center [200, 109] width 104 height 6
click at [57, 114] on button "Start Processing" at bounding box center [45, 115] width 37 height 9
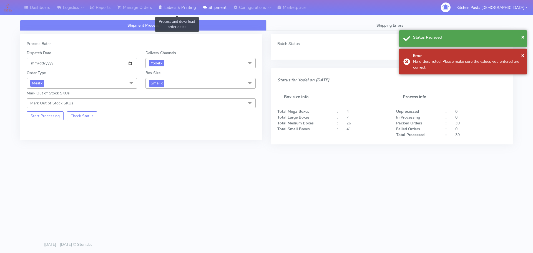
click at [176, 8] on link "Labels & Printing" at bounding box center [177, 7] width 44 height 15
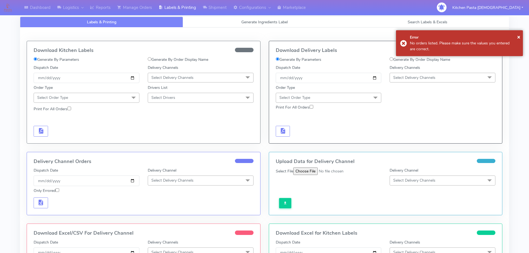
click at [399, 77] on span "Select Delivery Channels" at bounding box center [414, 77] width 42 height 5
click at [403, 140] on div "Yodel" at bounding box center [442, 140] width 100 height 6
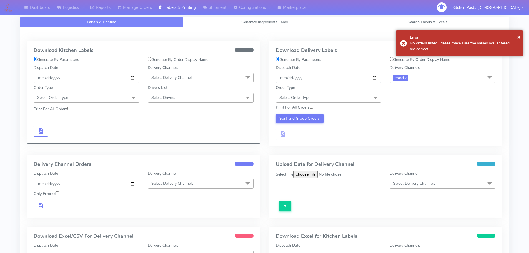
click at [352, 97] on span "Select Order Type" at bounding box center [328, 98] width 106 height 10
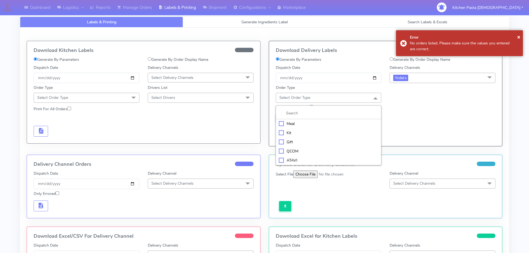
click at [330, 122] on div "Meal" at bounding box center [329, 124] width 100 height 6
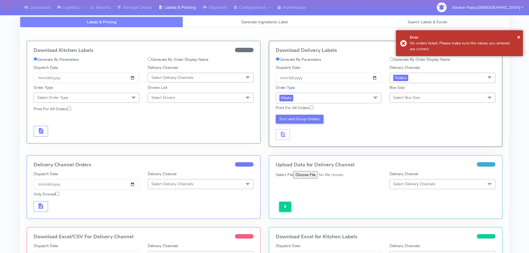
click at [410, 96] on span "Select Box Size" at bounding box center [406, 97] width 27 height 5
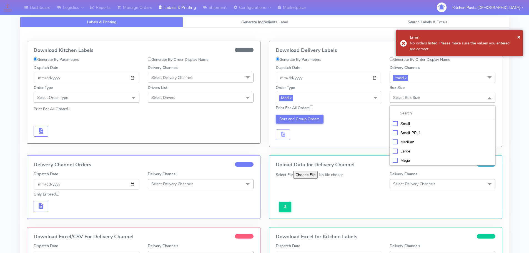
drag, startPoint x: 403, startPoint y: 150, endPoint x: 375, endPoint y: 127, distance: 35.8
click at [403, 150] on div "Large" at bounding box center [442, 151] width 100 height 6
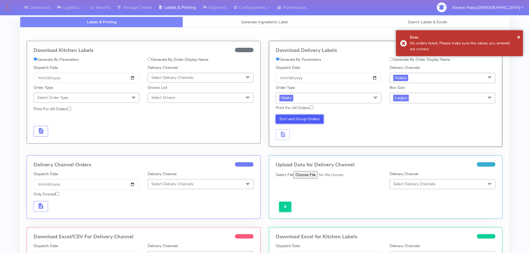
click at [285, 120] on button "Sort and Group Orders" at bounding box center [299, 119] width 48 height 9
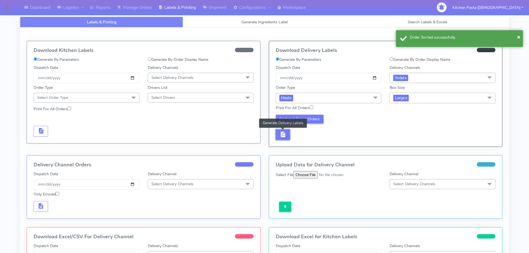
click at [286, 139] on button "button" at bounding box center [282, 134] width 14 height 11
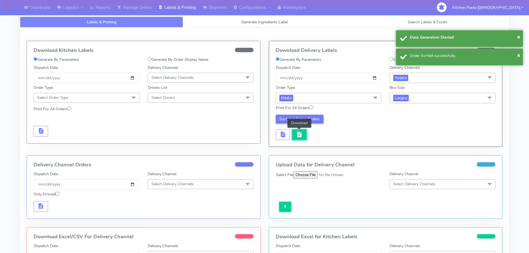
click at [303, 133] on button "button" at bounding box center [299, 134] width 14 height 11
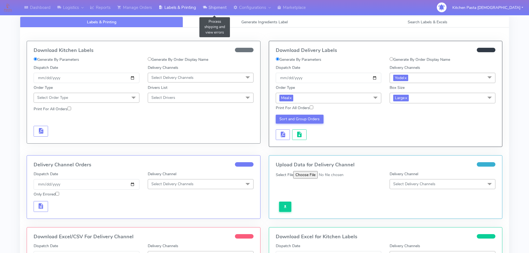
drag, startPoint x: 207, startPoint y: 10, endPoint x: 208, endPoint y: 14, distance: 3.9
click at [207, 10] on icon at bounding box center [205, 8] width 4 height 6
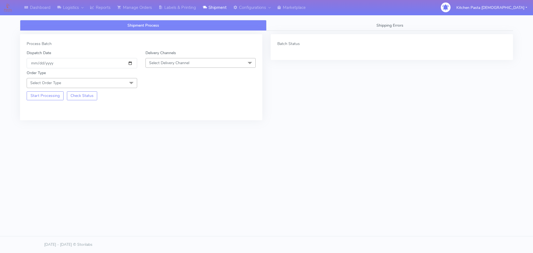
click at [220, 64] on span "Select Delivery Channel" at bounding box center [200, 63] width 110 height 10
click at [154, 126] on div "Yodel" at bounding box center [200, 125] width 104 height 6
click at [123, 83] on span "Select Order Type" at bounding box center [82, 83] width 110 height 10
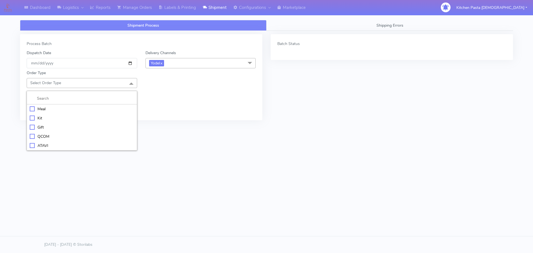
click at [108, 105] on li "Meal" at bounding box center [82, 108] width 110 height 9
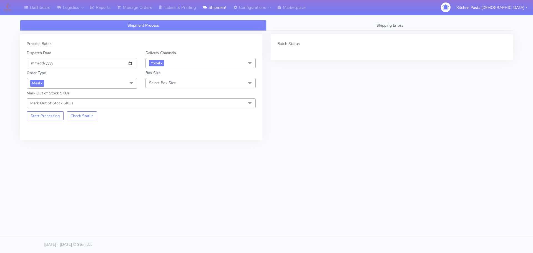
click at [155, 83] on span "Select Box Size" at bounding box center [162, 82] width 27 height 5
click at [160, 144] on div "Mega" at bounding box center [200, 146] width 104 height 6
click at [50, 114] on button "Start Processing" at bounding box center [45, 115] width 37 height 9
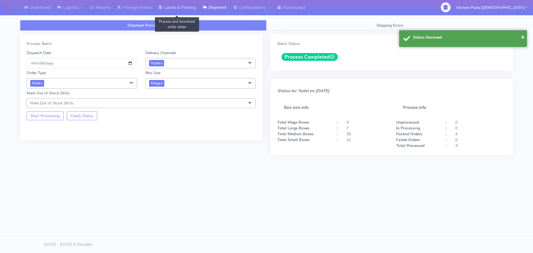
click at [181, 6] on link "Labels & Printing" at bounding box center [177, 7] width 44 height 15
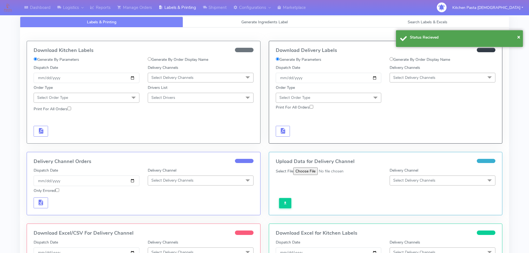
click at [480, 79] on span "Select Delivery Channels" at bounding box center [442, 78] width 106 height 10
click at [408, 138] on div "Yodel" at bounding box center [442, 140] width 100 height 6
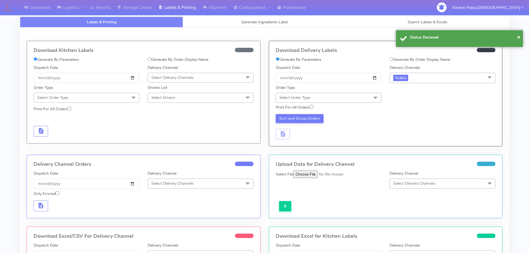
click at [359, 98] on span "Select Order Type" at bounding box center [328, 98] width 106 height 10
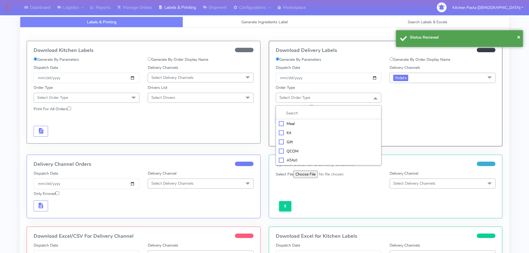
drag, startPoint x: 355, startPoint y: 122, endPoint x: 357, endPoint y: 121, distance: 2.8
click at [355, 122] on div "Meal" at bounding box center [329, 124] width 100 height 6
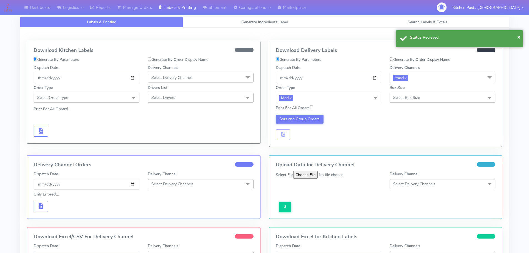
click at [413, 96] on span "Select Box Size" at bounding box center [406, 97] width 27 height 5
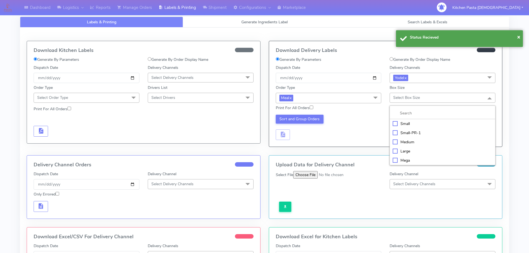
click at [406, 161] on div "Mega" at bounding box center [442, 160] width 100 height 6
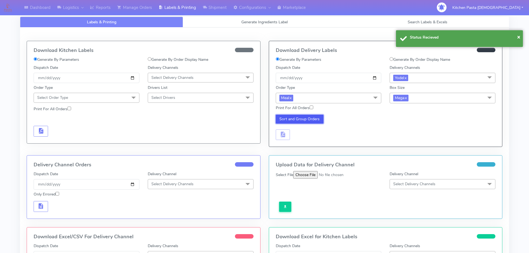
click at [293, 116] on button "Sort and Group Orders" at bounding box center [299, 119] width 48 height 9
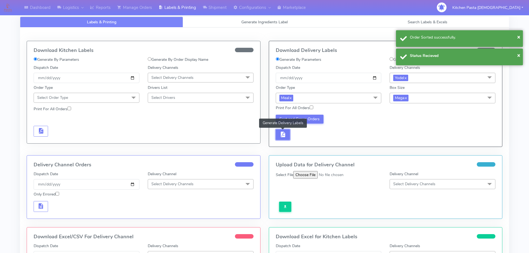
click at [288, 133] on button "button" at bounding box center [282, 134] width 14 height 11
click at [293, 134] on button "button" at bounding box center [299, 134] width 14 height 11
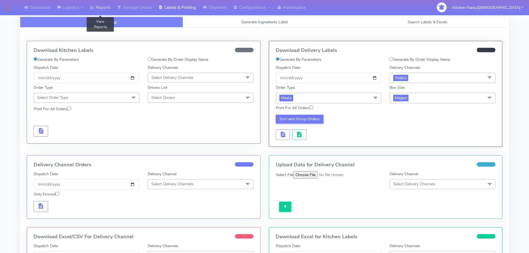
click at [110, 7] on link "Reports" at bounding box center [100, 7] width 27 height 15
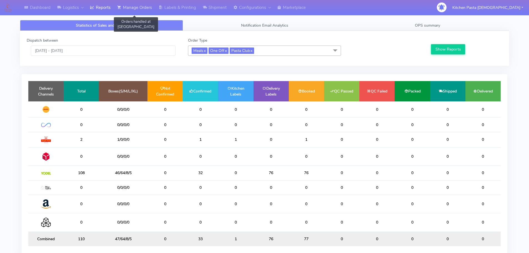
click at [135, 4] on link "Manage Orders" at bounding box center [134, 7] width 41 height 15
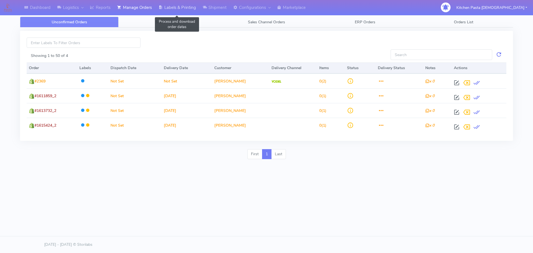
click at [168, 8] on link "Labels & Printing" at bounding box center [177, 7] width 44 height 15
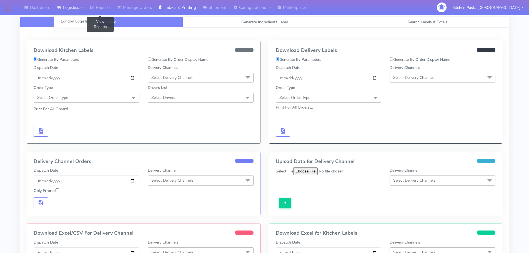
click at [86, 3] on link "Logistics" at bounding box center [70, 7] width 33 height 15
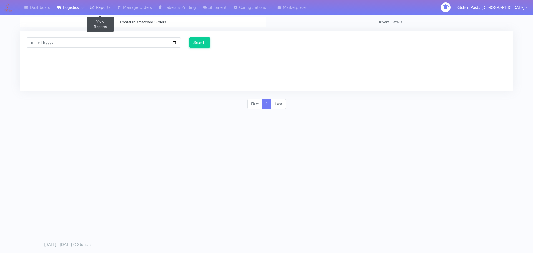
click at [102, 5] on link "Reports" at bounding box center [100, 7] width 27 height 15
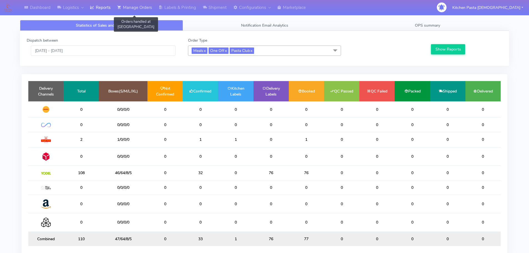
click at [149, 6] on link "Manage Orders" at bounding box center [134, 7] width 41 height 15
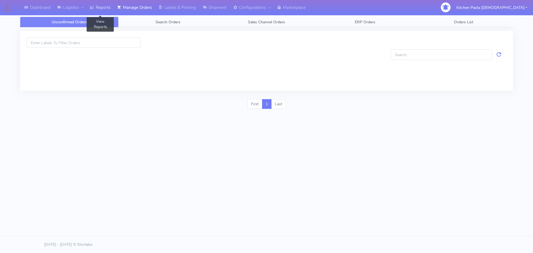
click at [99, 9] on link "Reports" at bounding box center [100, 7] width 27 height 15
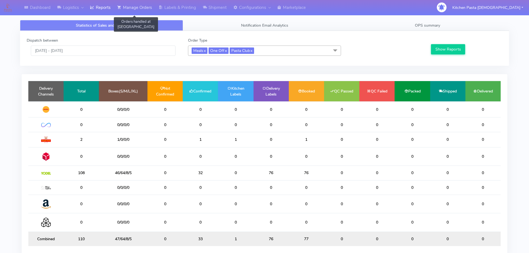
click at [130, 9] on link "Manage Orders" at bounding box center [134, 7] width 41 height 15
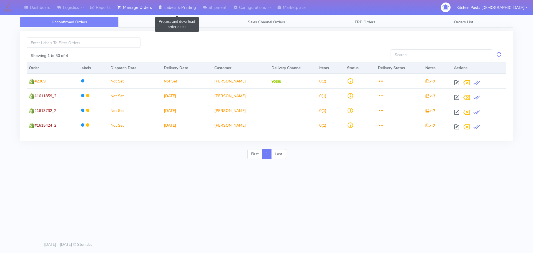
click at [166, 10] on link "Labels & Printing" at bounding box center [177, 7] width 44 height 15
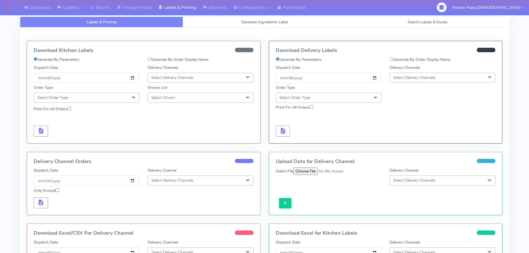
click at [169, 78] on span "Select Delivery Channels" at bounding box center [172, 77] width 42 height 5
click at [165, 122] on div "Royal Mail" at bounding box center [201, 122] width 100 height 6
drag, startPoint x: 127, startPoint y: 95, endPoint x: 118, endPoint y: 107, distance: 14.8
click at [127, 95] on span "Select Order Type" at bounding box center [87, 98] width 106 height 10
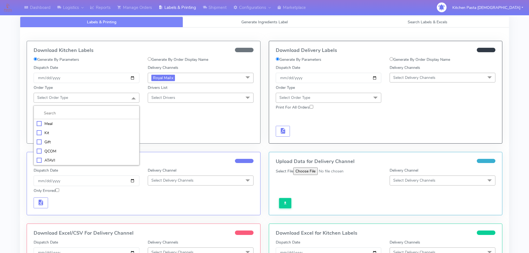
click at [116, 121] on div "Meal" at bounding box center [87, 124] width 100 height 6
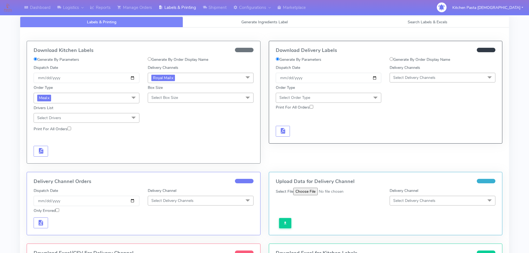
click at [170, 98] on span "Select Box Size" at bounding box center [164, 97] width 27 height 5
drag, startPoint x: 164, startPoint y: 160, endPoint x: 88, endPoint y: 143, distance: 78.0
click at [163, 158] on div "Mega" at bounding box center [201, 160] width 100 height 6
click at [38, 156] on button "button" at bounding box center [41, 151] width 14 height 11
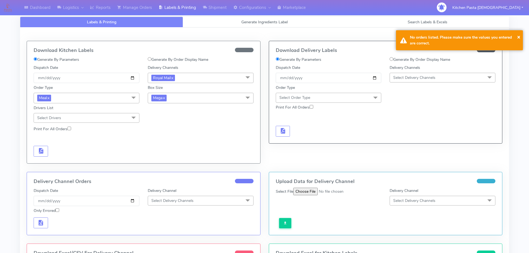
click at [185, 99] on span "Mega x" at bounding box center [201, 98] width 106 height 10
click at [164, 151] on div "Large" at bounding box center [201, 152] width 100 height 6
drag, startPoint x: 42, startPoint y: 152, endPoint x: 156, endPoint y: 87, distance: 130.8
click at [43, 152] on span "button" at bounding box center [40, 151] width 7 height 5
click at [181, 93] on span "Large x" at bounding box center [201, 98] width 106 height 10
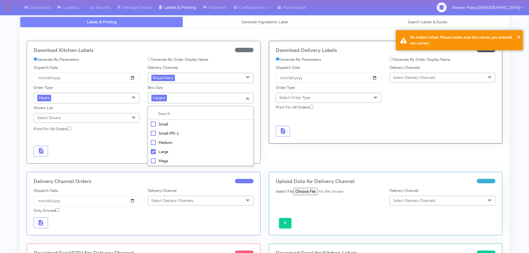
click at [156, 140] on div "Medium" at bounding box center [201, 143] width 100 height 6
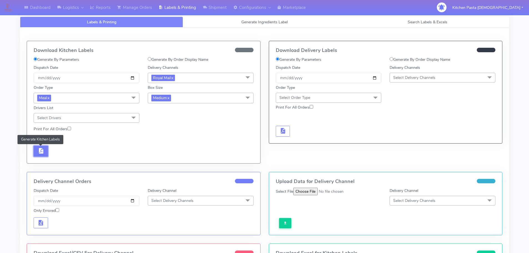
click at [42, 154] on span "button" at bounding box center [40, 151] width 7 height 5
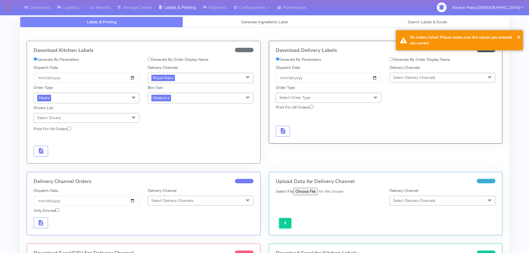
click at [192, 97] on span "Medium x" at bounding box center [201, 98] width 106 height 10
click at [175, 126] on div "Small" at bounding box center [201, 124] width 100 height 6
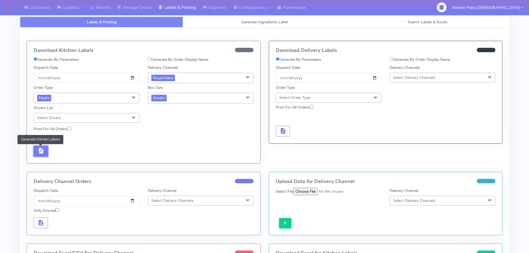
click at [44, 152] on span "button" at bounding box center [40, 151] width 7 height 5
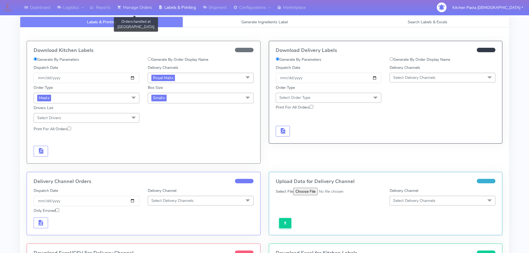
click at [142, 13] on link "Manage Orders" at bounding box center [134, 7] width 41 height 15
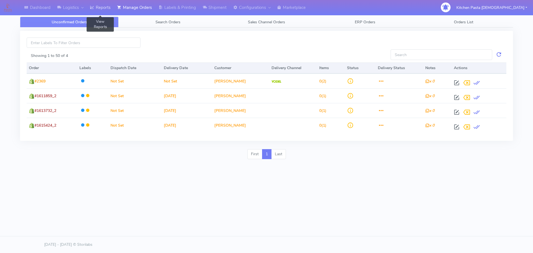
click at [96, 13] on link "Reports" at bounding box center [100, 7] width 27 height 15
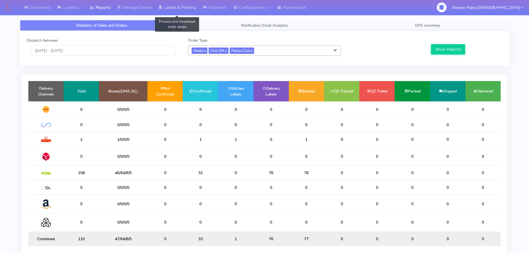
drag, startPoint x: 186, startPoint y: 6, endPoint x: 189, endPoint y: 9, distance: 4.7
click at [186, 6] on link "Labels & Printing" at bounding box center [177, 7] width 44 height 15
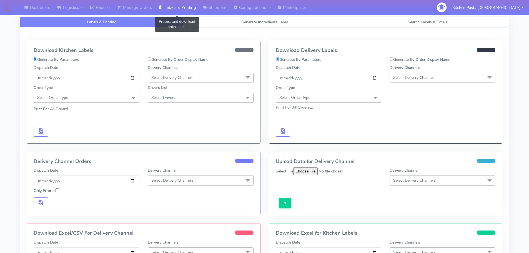
select select
drag, startPoint x: 282, startPoint y: 21, endPoint x: 276, endPoint y: 22, distance: 6.3
click at [282, 20] on span "Generate Ingredients Label" at bounding box center [264, 21] width 46 height 5
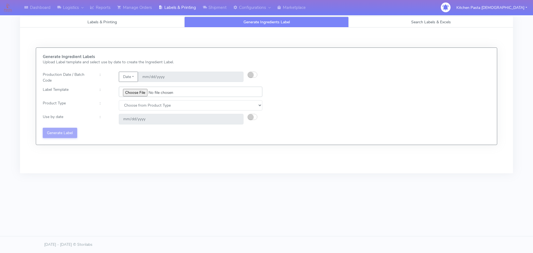
click at [139, 95] on input "file" at bounding box center [190, 92] width 143 height 10
type input "C:\fakepath\Classic Tiramisu V1.jpg"
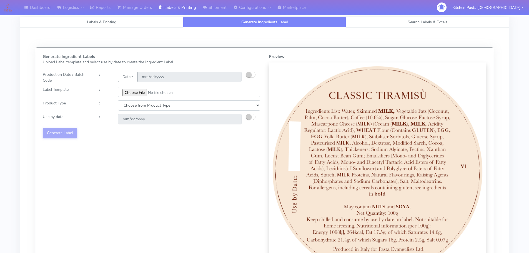
click at [148, 106] on select "Choose from Product Type ECOM ERETAIL CIRCULAR CIRC_DESERTS LASAGNE" at bounding box center [189, 105] width 142 height 10
select select "3"
click at [118, 100] on select "Choose from Product Type ECOM ERETAIL CIRCULAR CIRC_DESERTS LASAGNE" at bounding box center [189, 105] width 142 height 10
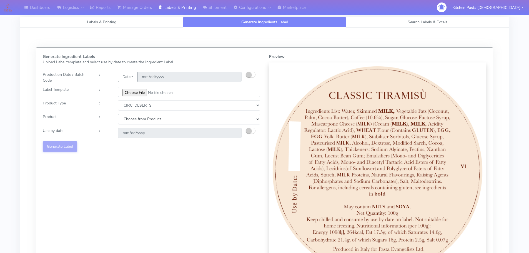
click at [155, 115] on select "Choose from Product CLASSIC_TIRAMISU CREMA_AMARENA PROFITEROLES" at bounding box center [189, 119] width 142 height 10
select select "0"
click at [118, 114] on select "Choose from Product CLASSIC_TIRAMISU CREMA_AMARENA PROFITEROLES" at bounding box center [189, 119] width 142 height 10
type input "2025-08-18"
click at [66, 145] on button "Generate Label" at bounding box center [60, 146] width 34 height 10
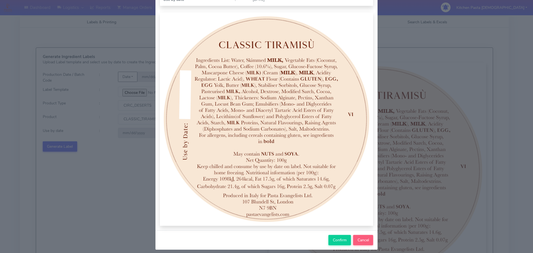
scroll to position [57, 0]
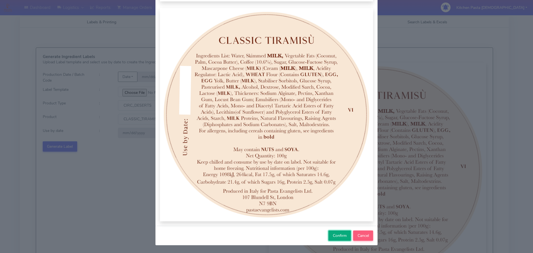
click at [334, 237] on span "Confirm" at bounding box center [340, 235] width 14 height 5
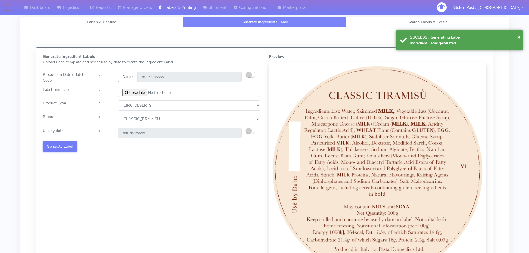
select select
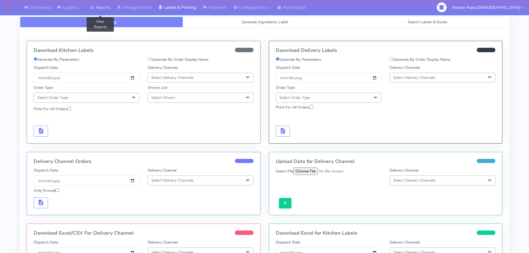
click at [94, 9] on icon at bounding box center [92, 8] width 4 height 6
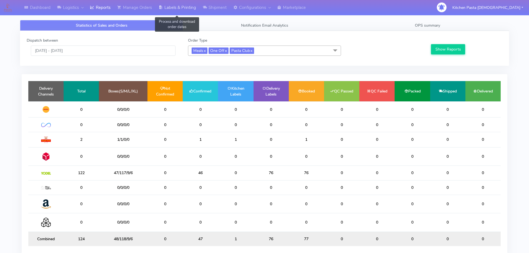
click at [187, 7] on link "Labels & Printing" at bounding box center [177, 7] width 44 height 15
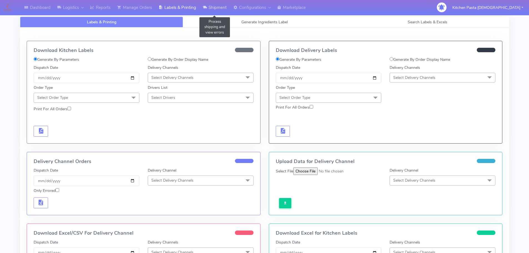
click at [223, 7] on link "Shipment" at bounding box center [214, 7] width 31 height 15
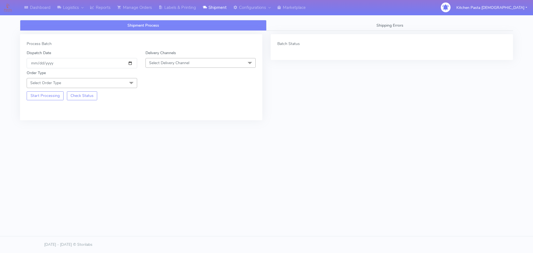
click at [170, 63] on span "Select Delivery Channel" at bounding box center [169, 62] width 40 height 5
click at [155, 125] on div "Yodel" at bounding box center [200, 125] width 104 height 6
click at [130, 81] on span at bounding box center [131, 83] width 11 height 11
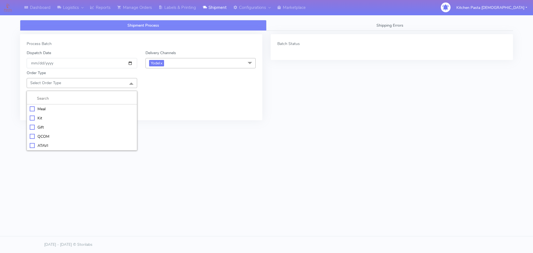
click at [88, 109] on div "Meal" at bounding box center [82, 109] width 104 height 6
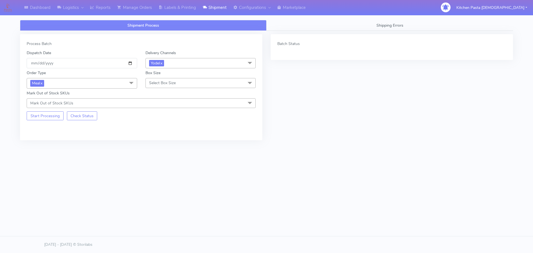
click at [165, 84] on span "Select Box Size" at bounding box center [162, 82] width 27 height 5
click at [167, 127] on div "Medium" at bounding box center [200, 127] width 104 height 6
click at [43, 118] on button "Start Processing" at bounding box center [45, 115] width 37 height 9
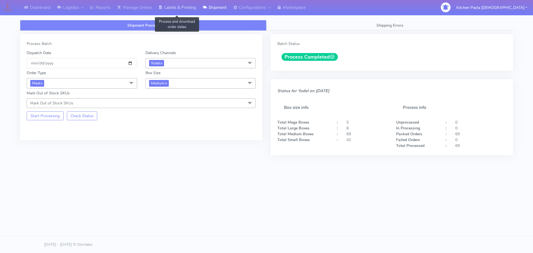
click at [195, 7] on link "Labels & Printing" at bounding box center [177, 7] width 44 height 15
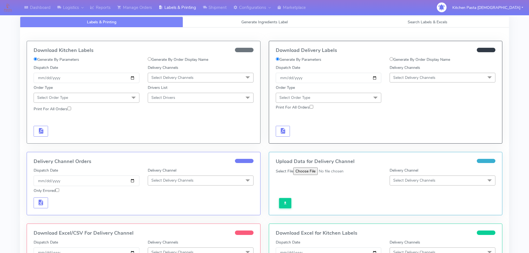
click at [444, 78] on span "Select Delivery Channels" at bounding box center [442, 78] width 106 height 10
drag, startPoint x: 411, startPoint y: 140, endPoint x: 361, endPoint y: 129, distance: 51.1
click at [410, 140] on div "Yodel" at bounding box center [442, 140] width 100 height 6
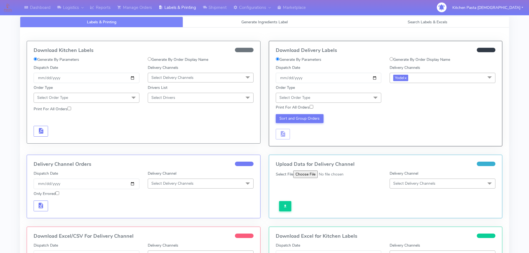
drag, startPoint x: 367, startPoint y: 96, endPoint x: 343, endPoint y: 124, distance: 37.1
click at [368, 96] on span "Select Order Type" at bounding box center [328, 98] width 106 height 10
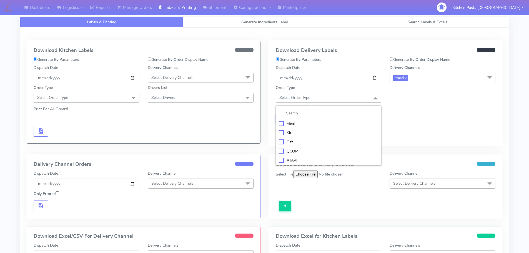
click at [337, 122] on div "Meal" at bounding box center [329, 124] width 100 height 6
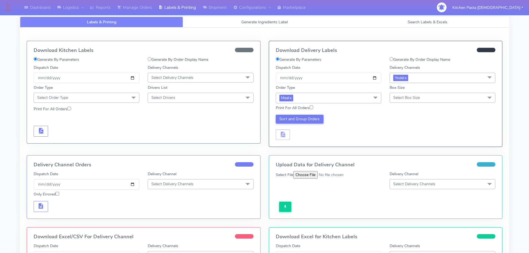
click at [419, 95] on span "Select Box Size" at bounding box center [406, 97] width 27 height 5
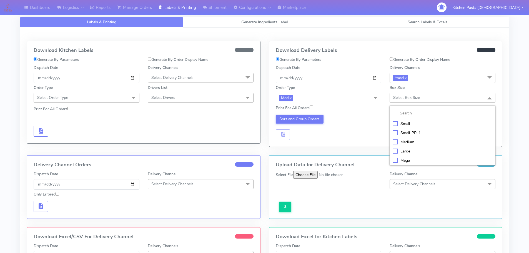
click at [404, 138] on li "Medium" at bounding box center [442, 141] width 105 height 9
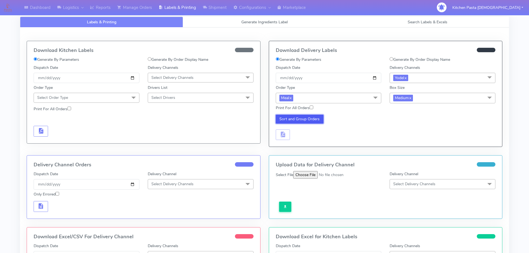
click at [315, 120] on button "Sort and Group Orders" at bounding box center [299, 119] width 48 height 9
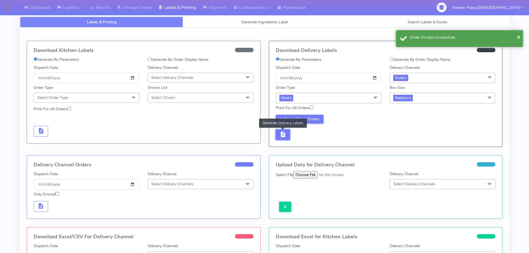
click at [285, 138] on button "button" at bounding box center [282, 134] width 14 height 11
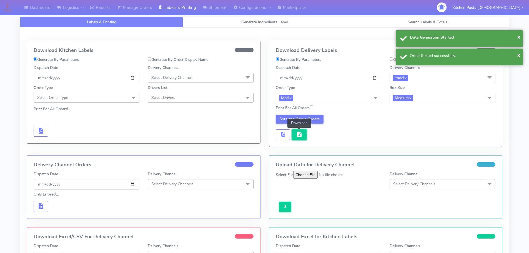
click at [300, 137] on span "button" at bounding box center [299, 135] width 7 height 5
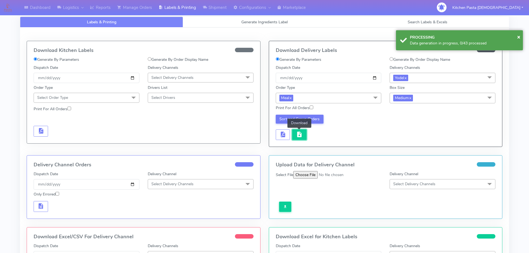
click at [301, 136] on span "button" at bounding box center [299, 135] width 7 height 5
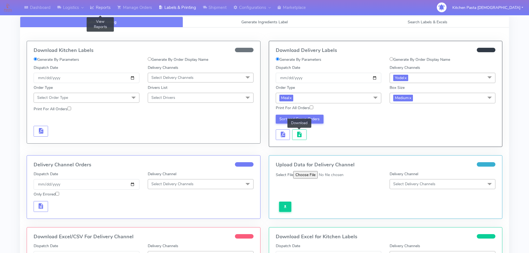
click at [111, 6] on link "Reports" at bounding box center [100, 7] width 27 height 15
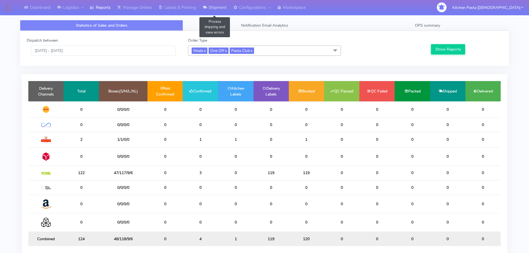
click at [206, 14] on link "Shipment" at bounding box center [214, 7] width 31 height 15
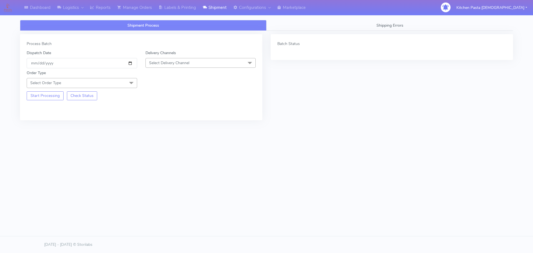
click at [170, 62] on span "Select Delivery Channel" at bounding box center [169, 62] width 40 height 5
click at [167, 125] on div "Yodel" at bounding box center [200, 125] width 104 height 6
click at [108, 79] on span "Select Order Type" at bounding box center [82, 83] width 110 height 10
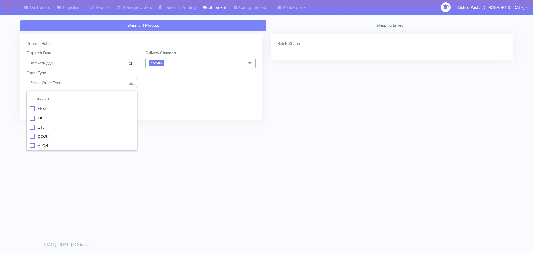
click at [83, 111] on div "Meal" at bounding box center [82, 109] width 104 height 6
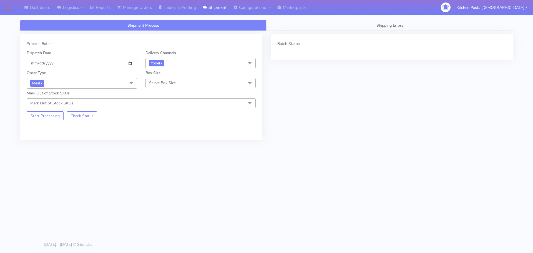
click at [165, 81] on span "Select Box Size" at bounding box center [162, 82] width 27 height 5
click at [164, 144] on div "Mega" at bounding box center [200, 146] width 104 height 6
click at [41, 116] on button "Start Processing" at bounding box center [45, 115] width 37 height 9
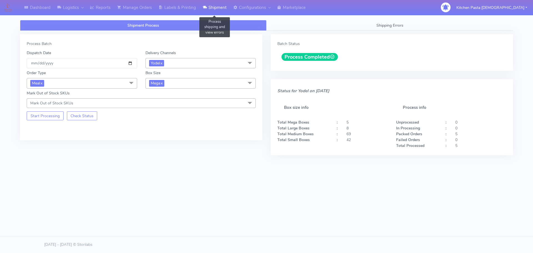
click at [223, 1] on link "Shipment" at bounding box center [214, 7] width 31 height 15
click at [215, 6] on link "Shipment" at bounding box center [214, 7] width 31 height 15
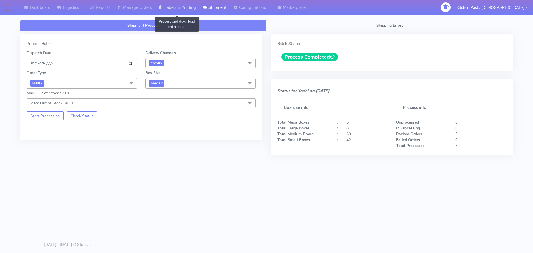
click at [183, 12] on link "Labels & Printing" at bounding box center [177, 7] width 44 height 15
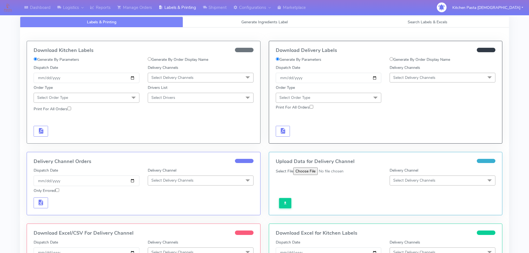
drag, startPoint x: 415, startPoint y: 64, endPoint x: 413, endPoint y: 66, distance: 3.2
click at [415, 64] on div "Generate By Order Display Name" at bounding box center [442, 61] width 114 height 8
click at [407, 76] on span "Select Delivery Channels" at bounding box center [414, 77] width 42 height 5
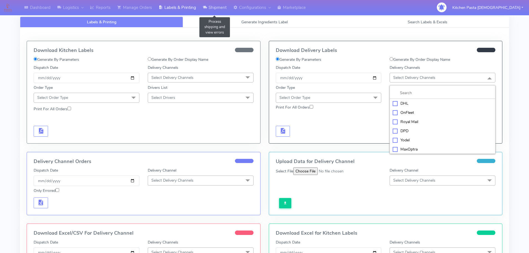
click at [213, 5] on link "Shipment" at bounding box center [214, 7] width 31 height 15
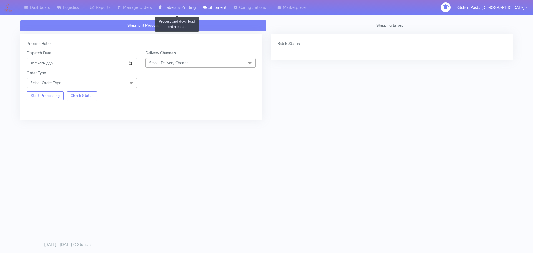
click at [179, 14] on link "Labels & Printing" at bounding box center [177, 7] width 44 height 15
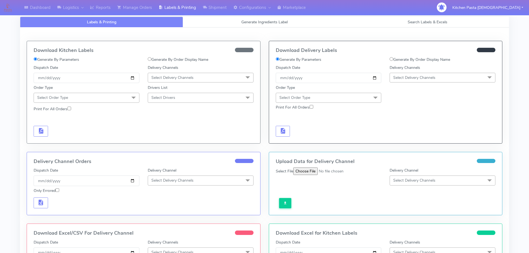
click at [444, 78] on span "Select Delivery Channels" at bounding box center [442, 78] width 106 height 10
click at [403, 136] on li "Yodel" at bounding box center [442, 139] width 105 height 9
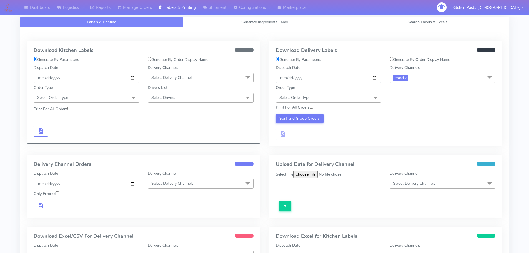
click at [325, 96] on span "Select Order Type" at bounding box center [328, 98] width 106 height 10
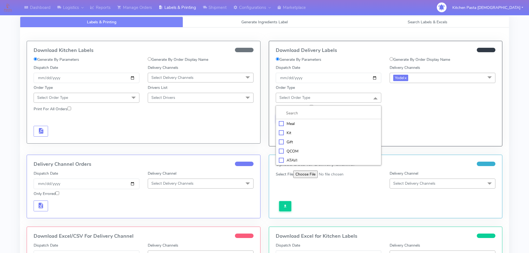
click at [311, 119] on li "Meal" at bounding box center [328, 123] width 105 height 9
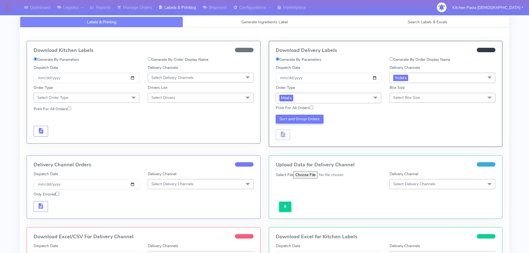
drag, startPoint x: 407, startPoint y: 98, endPoint x: 409, endPoint y: 104, distance: 6.5
click at [407, 98] on span "Select Box Size" at bounding box center [406, 97] width 27 height 5
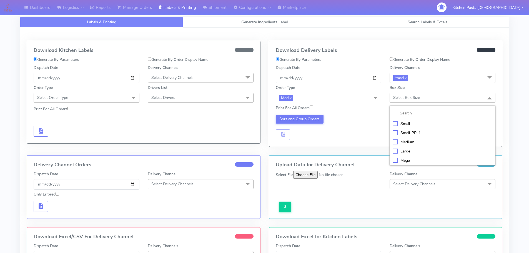
click at [403, 150] on div "Large" at bounding box center [442, 151] width 100 height 6
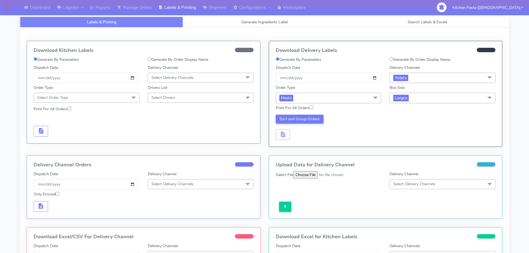
click at [304, 124] on div "Sort and Group Orders" at bounding box center [328, 128] width 114 height 26
click at [309, 120] on button "Sort and Group Orders" at bounding box center [299, 119] width 48 height 9
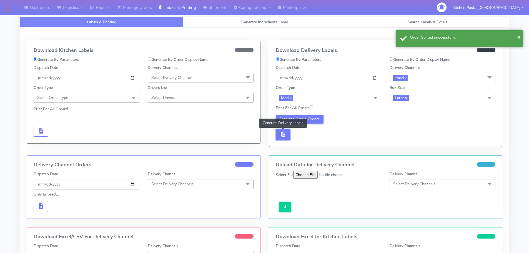
click at [285, 140] on button "button" at bounding box center [282, 134] width 14 height 11
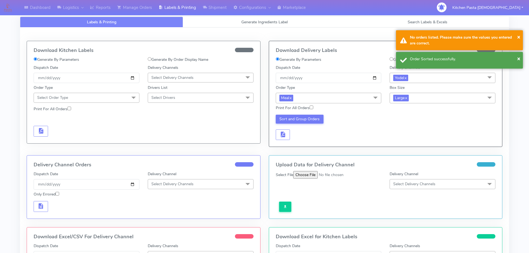
click at [406, 102] on span "Large x" at bounding box center [442, 98] width 106 height 10
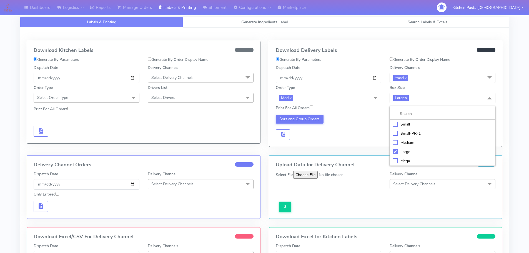
click at [408, 158] on div "Mega" at bounding box center [442, 161] width 100 height 6
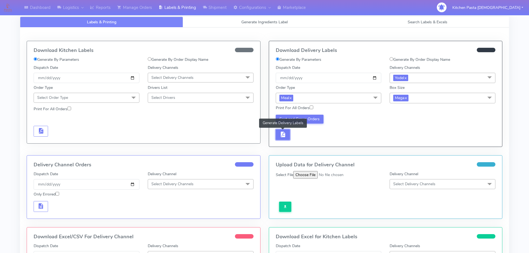
click at [285, 133] on span "button" at bounding box center [282, 135] width 7 height 5
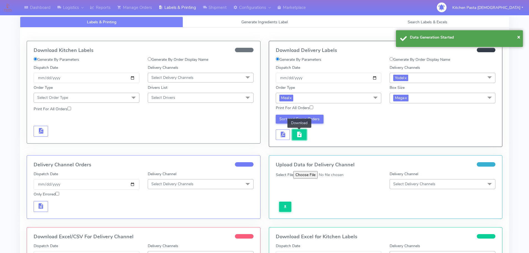
click at [302, 133] on span "button" at bounding box center [299, 135] width 7 height 5
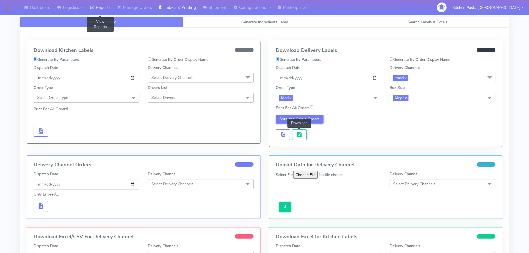
click at [109, 11] on link "Reports" at bounding box center [100, 7] width 27 height 15
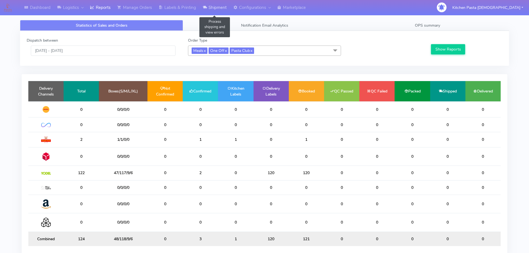
click at [225, 15] on link "Shipment" at bounding box center [214, 7] width 31 height 15
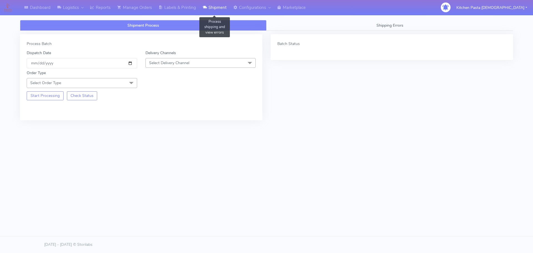
click at [227, 9] on link "Shipment" at bounding box center [214, 7] width 31 height 15
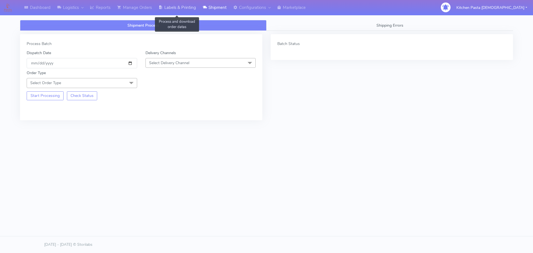
click at [194, 9] on link "Labels & Printing" at bounding box center [177, 7] width 44 height 15
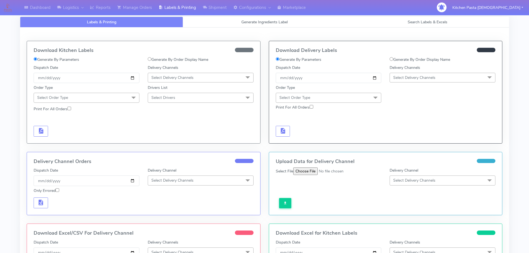
drag, startPoint x: 400, startPoint y: 76, endPoint x: 398, endPoint y: 95, distance: 19.0
click at [401, 76] on span "Select Delivery Channels" at bounding box center [414, 77] width 42 height 5
drag, startPoint x: 401, startPoint y: 139, endPoint x: 386, endPoint y: 132, distance: 16.3
click at [401, 139] on div "Yodel" at bounding box center [442, 140] width 100 height 6
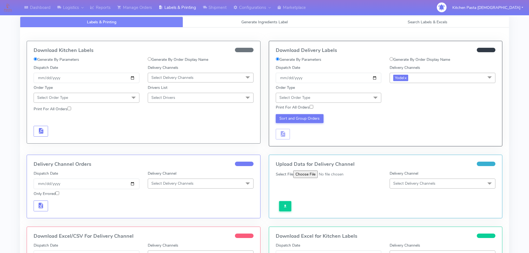
drag, startPoint x: 358, startPoint y: 100, endPoint x: 346, endPoint y: 112, distance: 16.9
click at [357, 100] on span "Select Order Type" at bounding box center [328, 98] width 106 height 10
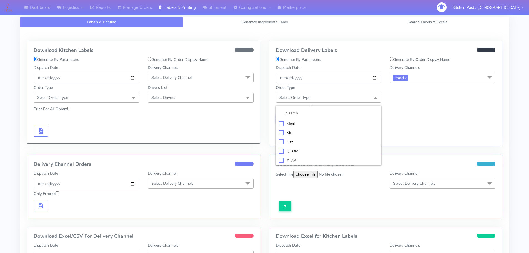
click at [332, 121] on div "Meal" at bounding box center [329, 124] width 100 height 6
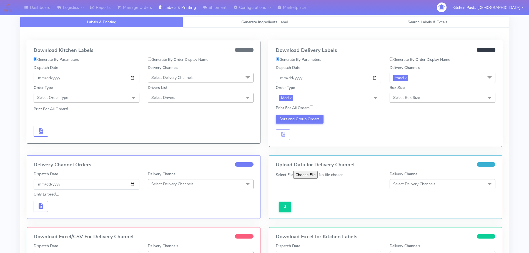
click at [411, 93] on span "Select Box Size" at bounding box center [442, 98] width 106 height 10
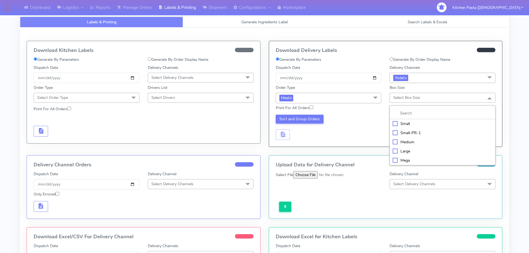
click at [405, 125] on div "Small" at bounding box center [442, 124] width 100 height 6
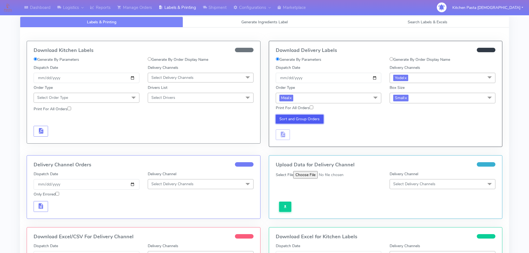
click at [293, 120] on button "Sort and Group Orders" at bounding box center [299, 119] width 48 height 9
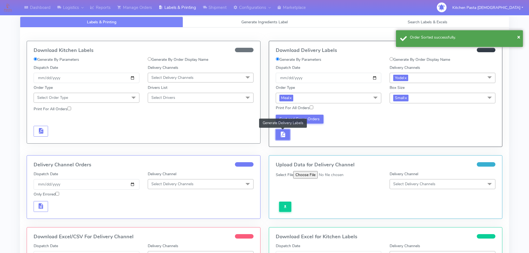
drag, startPoint x: 283, startPoint y: 139, endPoint x: 291, endPoint y: 137, distance: 8.5
click at [283, 138] on button "button" at bounding box center [282, 134] width 14 height 11
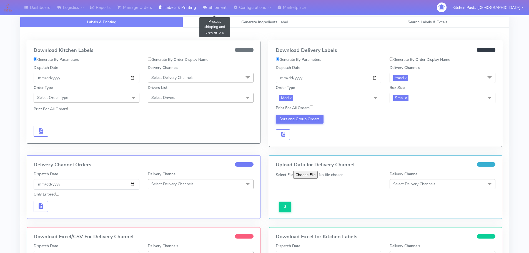
click at [200, 9] on link "Shipment" at bounding box center [214, 7] width 31 height 15
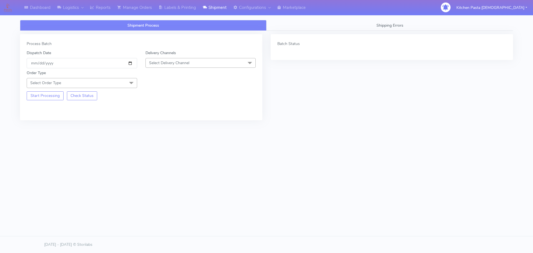
click at [182, 60] on span "Select Delivery Channel" at bounding box center [169, 62] width 40 height 5
click at [165, 126] on div "Yodel" at bounding box center [200, 125] width 104 height 6
click at [125, 81] on span "Select Order Type" at bounding box center [82, 83] width 110 height 10
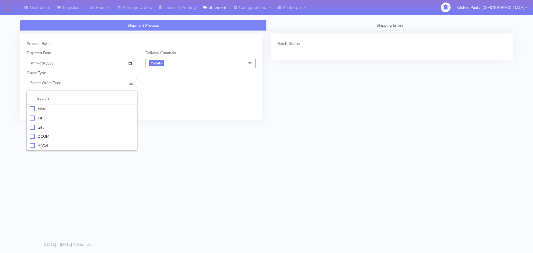
click at [102, 105] on li "Meal" at bounding box center [82, 108] width 110 height 9
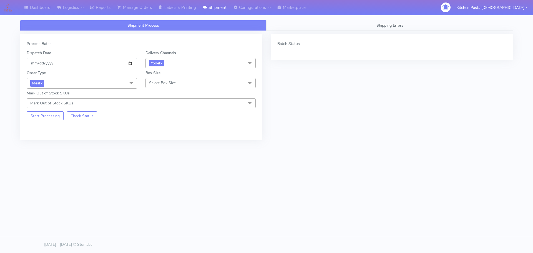
click at [156, 90] on div "Mark Out of Stock SKUs Mark Out of Stock SKUs Select All 024 025 (DOUBLE) [PHON…" at bounding box center [140, 99] width 237 height 18
click at [171, 87] on span "Select Box Size" at bounding box center [200, 83] width 110 height 10
click at [166, 109] on div "Small" at bounding box center [200, 109] width 104 height 6
click at [53, 117] on button "Start Processing" at bounding box center [45, 115] width 37 height 9
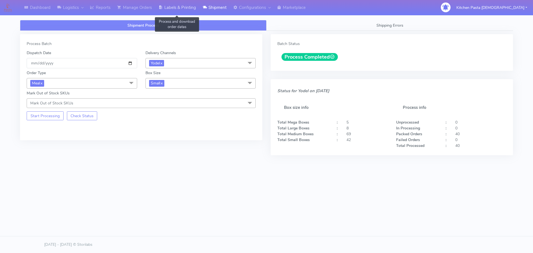
click at [160, 4] on link "Labels & Printing" at bounding box center [177, 7] width 44 height 15
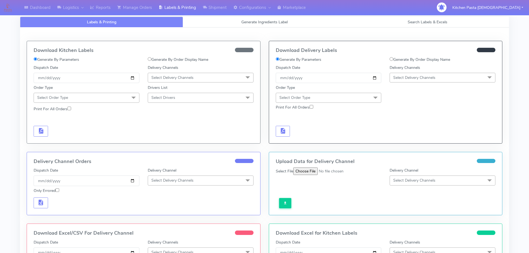
click at [459, 82] on span "Select Delivery Channels" at bounding box center [442, 78] width 106 height 10
click at [416, 137] on li "Yodel" at bounding box center [442, 139] width 105 height 9
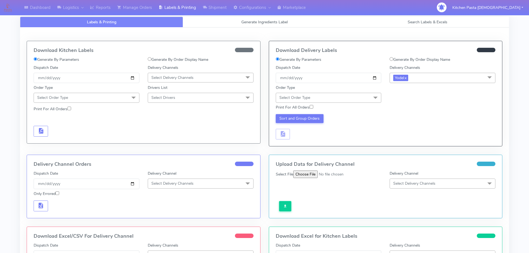
click at [344, 98] on span "Select Order Type" at bounding box center [328, 98] width 106 height 10
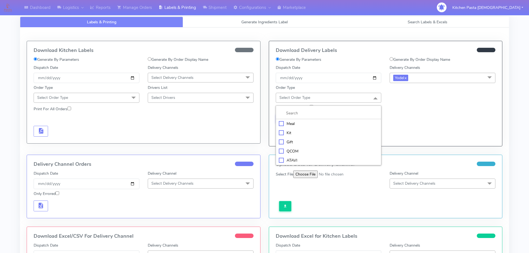
drag, startPoint x: 309, startPoint y: 120, endPoint x: 361, endPoint y: 98, distance: 56.4
click at [309, 121] on div "Meal" at bounding box center [329, 124] width 100 height 6
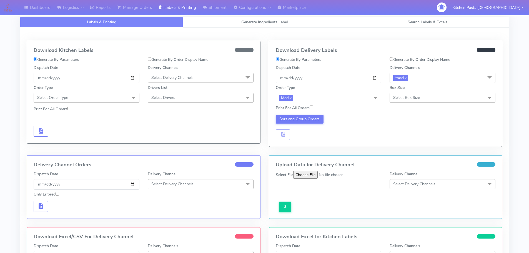
click at [404, 95] on span "Select Box Size" at bounding box center [406, 97] width 27 height 5
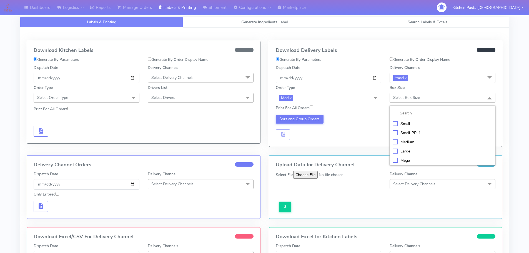
click at [407, 121] on div "Small" at bounding box center [442, 124] width 100 height 6
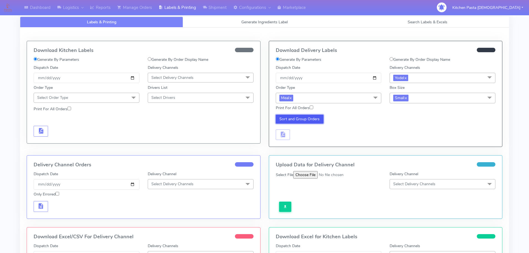
click at [297, 116] on button "Sort and Group Orders" at bounding box center [299, 119] width 48 height 9
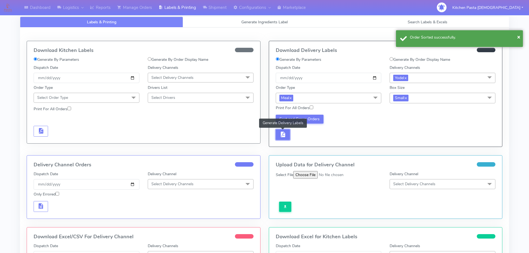
click at [281, 133] on span "button" at bounding box center [282, 135] width 7 height 5
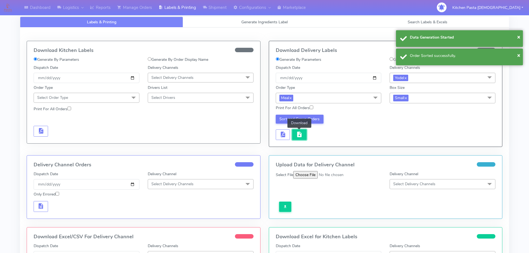
click at [304, 137] on button "button" at bounding box center [299, 134] width 14 height 11
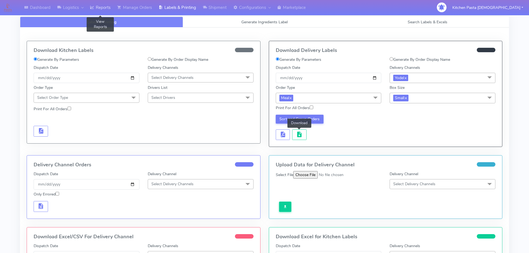
click at [102, 6] on link "Reports" at bounding box center [100, 7] width 27 height 15
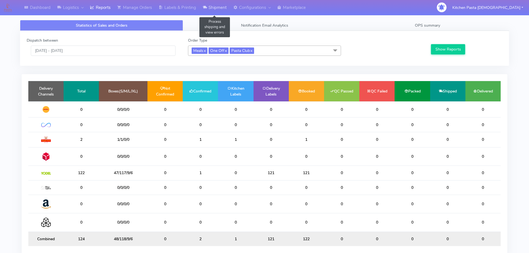
click at [225, 6] on link "Shipment" at bounding box center [214, 7] width 31 height 15
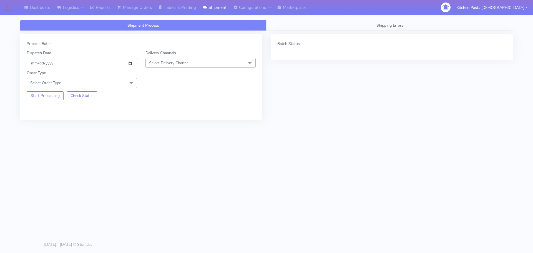
click at [197, 63] on span "Select Delivery Channel" at bounding box center [200, 63] width 110 height 10
click at [161, 125] on div "Yodel" at bounding box center [200, 125] width 104 height 6
click at [127, 83] on span at bounding box center [131, 83] width 11 height 11
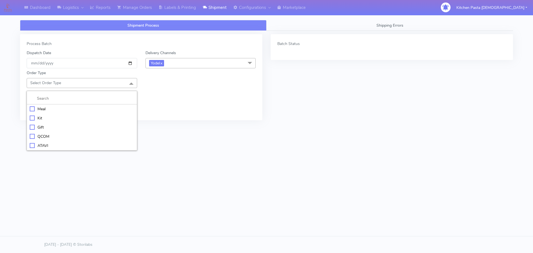
click at [106, 104] on li at bounding box center [82, 99] width 110 height 12
click at [103, 106] on div "Meal" at bounding box center [82, 109] width 104 height 6
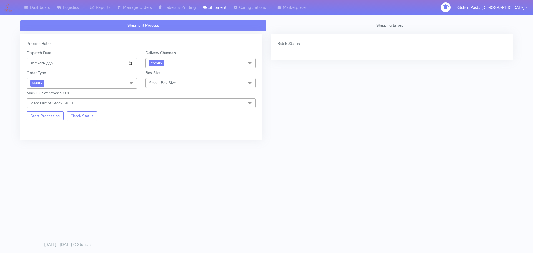
click at [158, 83] on span "Select Box Size" at bounding box center [162, 82] width 27 height 5
click at [160, 146] on div "Mega" at bounding box center [200, 146] width 104 height 6
click at [53, 115] on button "Start Processing" at bounding box center [45, 115] width 37 height 9
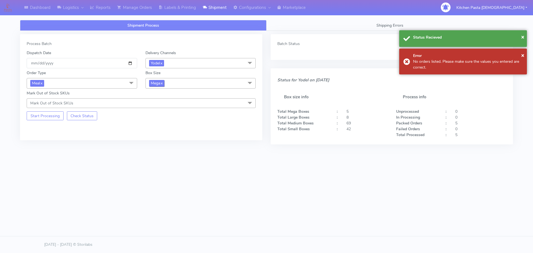
click at [155, 85] on span "Mega x" at bounding box center [156, 83] width 15 height 6
click at [155, 138] on div "Large" at bounding box center [200, 137] width 104 height 6
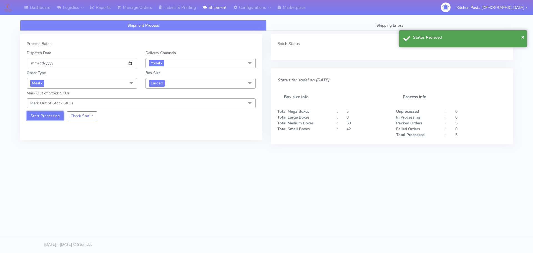
click at [48, 117] on button "Start Processing" at bounding box center [45, 115] width 37 height 9
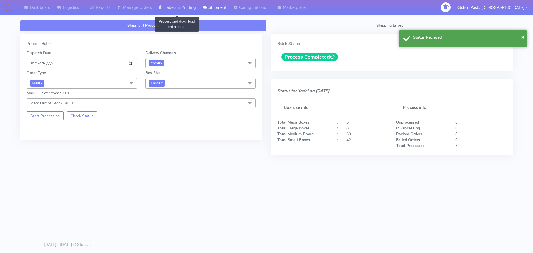
drag, startPoint x: 191, startPoint y: 9, endPoint x: 197, endPoint y: 10, distance: 6.2
click at [191, 9] on link "Labels & Printing" at bounding box center [177, 7] width 44 height 15
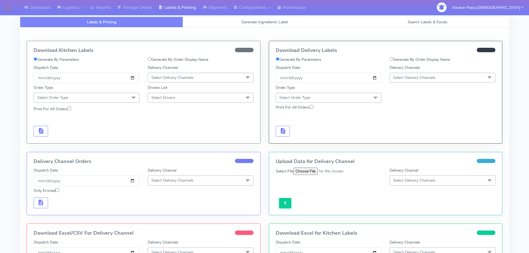
click at [419, 74] on span "Select Delivery Channels" at bounding box center [442, 78] width 106 height 10
click at [406, 145] on li "MaxOptra" at bounding box center [442, 149] width 105 height 9
click at [404, 82] on span "MaxOptra x" at bounding box center [442, 78] width 106 height 10
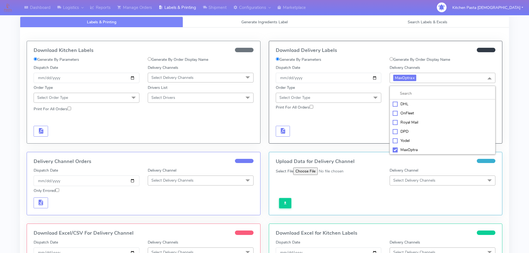
drag, startPoint x: 410, startPoint y: 142, endPoint x: 406, endPoint y: 141, distance: 3.8
click at [410, 141] on div "Yodel" at bounding box center [442, 141] width 100 height 6
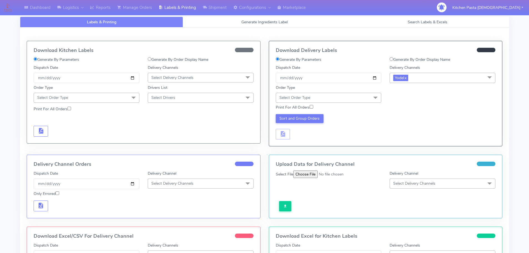
click at [343, 98] on span "Select Order Type" at bounding box center [328, 98] width 106 height 10
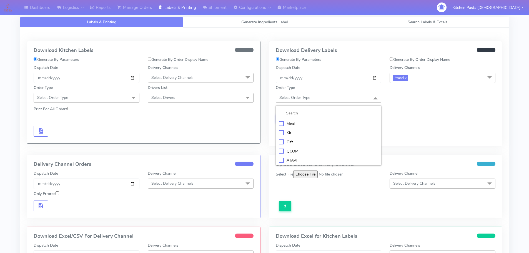
click at [327, 127] on li "Meal" at bounding box center [328, 123] width 105 height 9
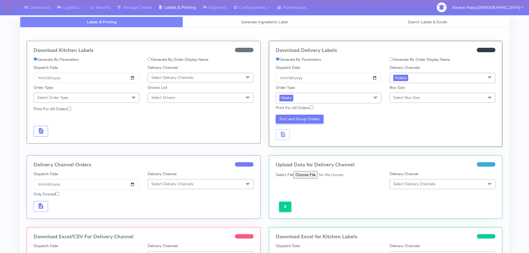
click at [411, 91] on div "Box Size Select Box Size Small Small-PR-1 Medium Large Mega" at bounding box center [442, 94] width 106 height 18
click at [424, 95] on span "Select Box Size" at bounding box center [442, 98] width 106 height 10
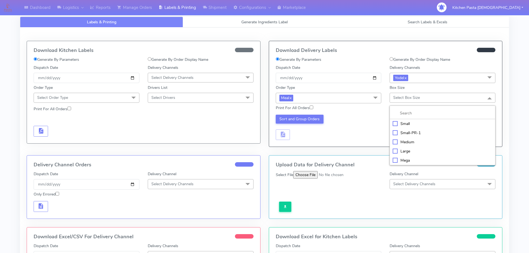
click at [408, 159] on div "Mega" at bounding box center [442, 160] width 100 height 6
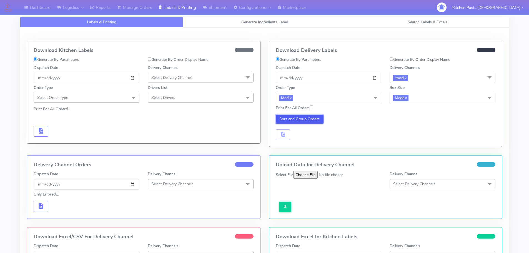
click at [309, 118] on button "Sort and Group Orders" at bounding box center [299, 119] width 48 height 9
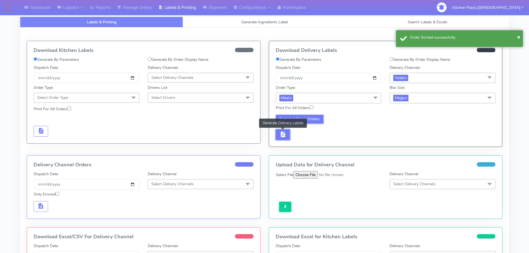
click at [275, 131] on button "button" at bounding box center [282, 134] width 14 height 11
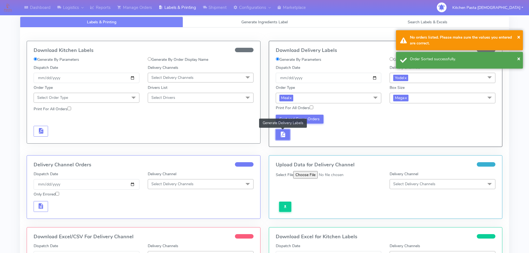
click at [281, 133] on span "button" at bounding box center [282, 135] width 7 height 5
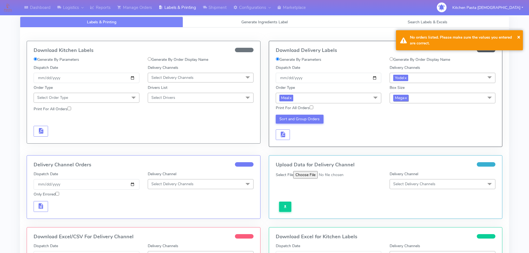
click at [394, 99] on span "Mega x" at bounding box center [400, 98] width 15 height 6
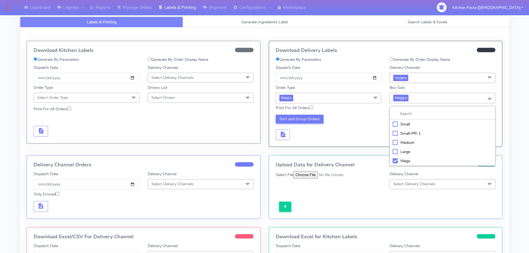
click at [408, 151] on div "Large" at bounding box center [442, 152] width 100 height 6
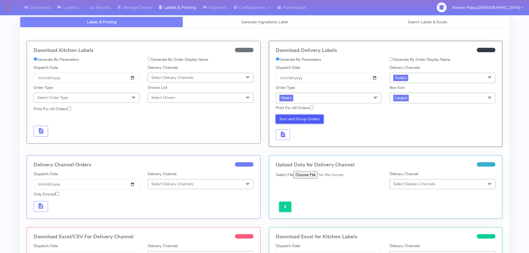
click at [317, 121] on button "Sort and Group Orders" at bounding box center [299, 119] width 48 height 9
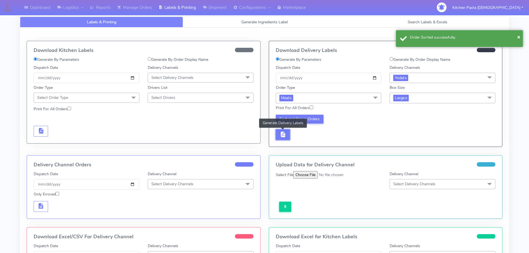
click at [289, 136] on button "button" at bounding box center [282, 134] width 14 height 11
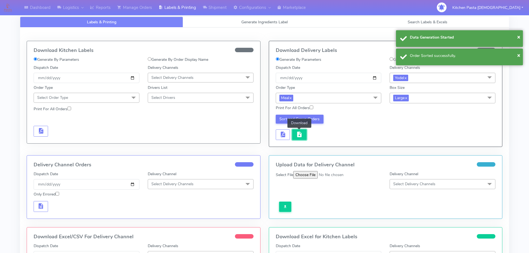
click at [299, 136] on span "button" at bounding box center [299, 135] width 7 height 5
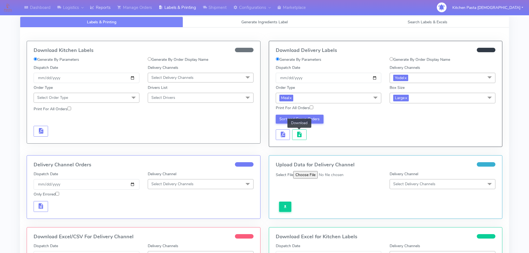
click at [101, 5] on link "Reports" at bounding box center [100, 7] width 27 height 15
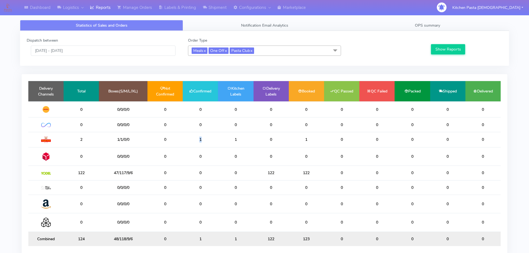
drag, startPoint x: 203, startPoint y: 139, endPoint x: 195, endPoint y: 140, distance: 8.4
click at [195, 140] on td "1" at bounding box center [200, 139] width 35 height 15
click at [201, 8] on link "Shipment" at bounding box center [214, 7] width 31 height 15
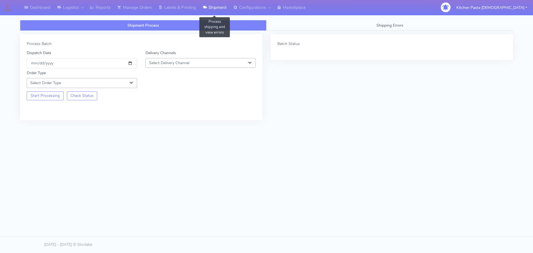
click at [209, 2] on link "Shipment" at bounding box center [214, 7] width 31 height 15
click at [212, 16] on div "Shipment Process Shipping Errors Process Batch Dispatch Date [DATE] Delivery Ch…" at bounding box center [266, 89] width 493 height 158
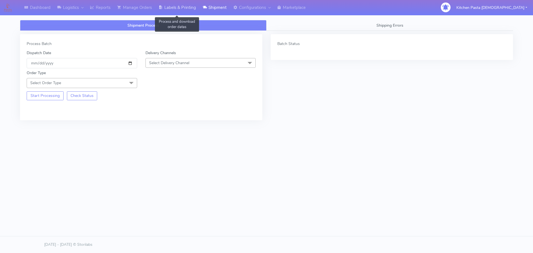
click at [191, 14] on link "Labels & Printing" at bounding box center [177, 7] width 44 height 15
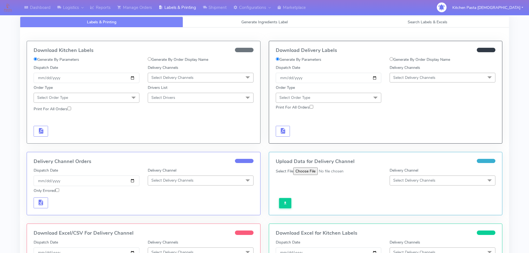
drag, startPoint x: 180, startPoint y: 71, endPoint x: 175, endPoint y: 99, distance: 28.7
click at [180, 71] on div "Delivery Channels Select Delivery Channels DHL OnFleet Royal Mail DPD Yodel Max…" at bounding box center [200, 74] width 114 height 18
click at [181, 78] on span "Select Delivery Channels" at bounding box center [172, 77] width 42 height 5
click at [173, 138] on div "Yodel" at bounding box center [201, 140] width 100 height 6
click at [176, 73] on span "Yodel x" at bounding box center [201, 78] width 106 height 10
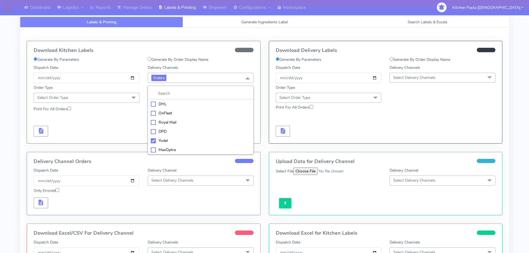
click at [177, 125] on li "Royal Mail" at bounding box center [200, 122] width 105 height 9
click at [130, 101] on span at bounding box center [133, 98] width 11 height 11
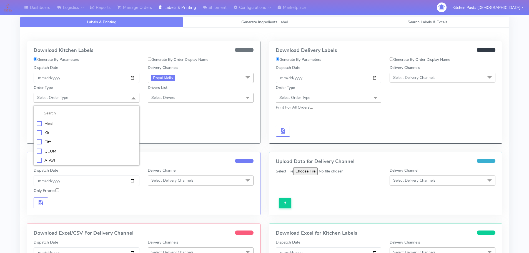
click at [108, 125] on div "Meal" at bounding box center [87, 124] width 100 height 6
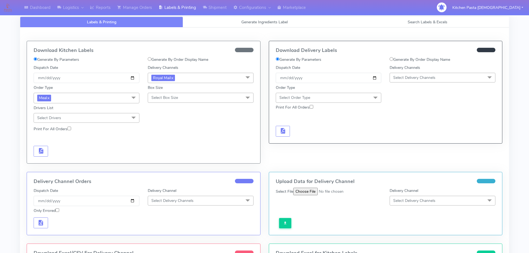
click at [163, 98] on span "Select Box Size" at bounding box center [164, 97] width 27 height 5
click at [161, 125] on div "Small" at bounding box center [201, 124] width 100 height 6
click at [38, 149] on span "button" at bounding box center [40, 151] width 7 height 5
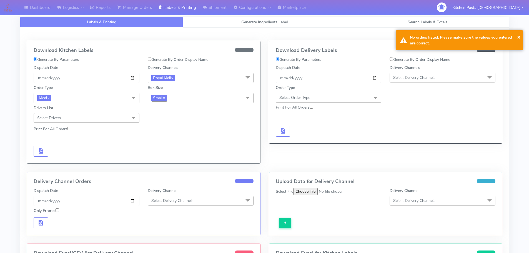
click at [165, 95] on link "x" at bounding box center [163, 98] width 2 height 6
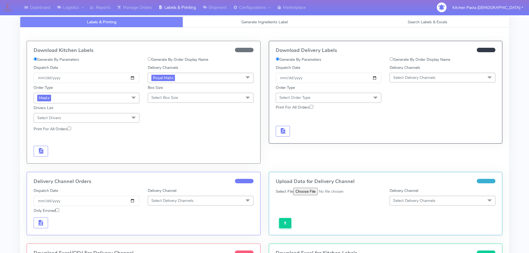
click at [170, 102] on span "Select Box Size" at bounding box center [201, 98] width 106 height 10
drag, startPoint x: 168, startPoint y: 141, endPoint x: 107, endPoint y: 141, distance: 61.3
click at [167, 141] on div "Medium" at bounding box center [201, 142] width 100 height 6
click at [42, 154] on span "button" at bounding box center [40, 151] width 7 height 5
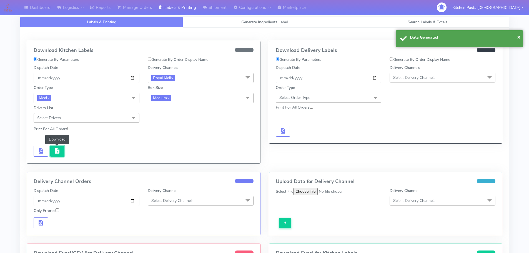
click at [59, 154] on span "button" at bounding box center [57, 151] width 7 height 5
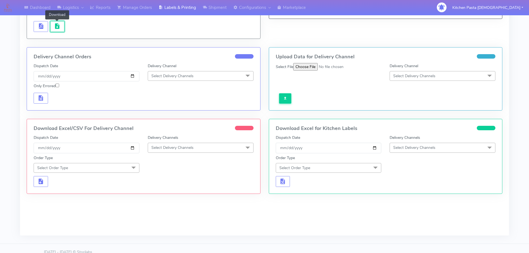
scroll to position [132, 0]
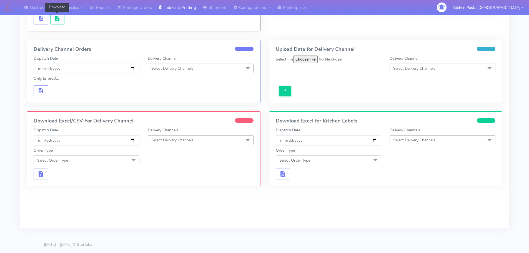
click at [183, 147] on div "Order Type Select Order Type Meal Kit Gift QCOM ATAVI" at bounding box center [143, 155] width 228 height 19
click at [186, 141] on span "Select Delivery Channels" at bounding box center [172, 139] width 42 height 5
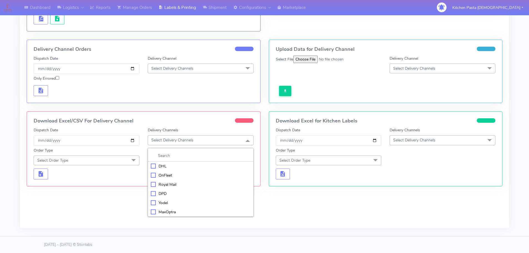
click at [170, 186] on div "Royal Mail" at bounding box center [201, 184] width 100 height 6
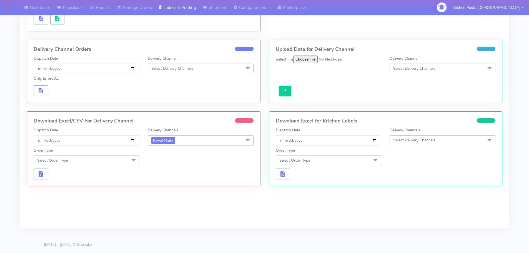
click at [130, 165] on span at bounding box center [133, 160] width 11 height 11
click at [103, 183] on li "Meal" at bounding box center [86, 185] width 105 height 9
click at [157, 158] on span "Select Box Size" at bounding box center [164, 160] width 27 height 5
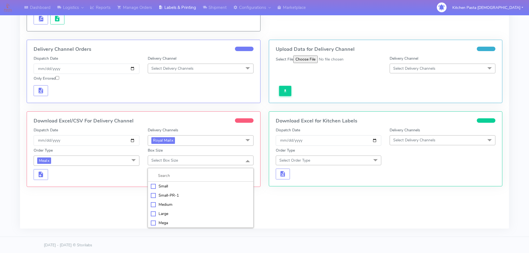
click at [172, 206] on div "Medium" at bounding box center [201, 204] width 100 height 6
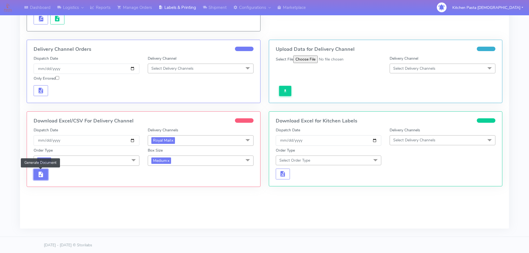
click at [44, 177] on button "button" at bounding box center [41, 174] width 14 height 11
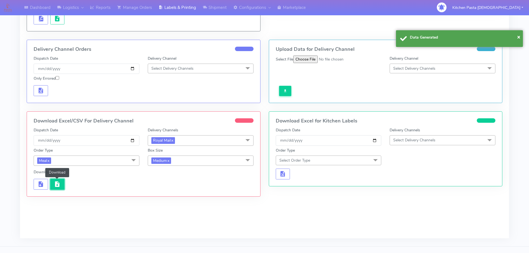
click at [57, 185] on span "button" at bounding box center [57, 185] width 7 height 5
